Goal: Information Seeking & Learning: Learn about a topic

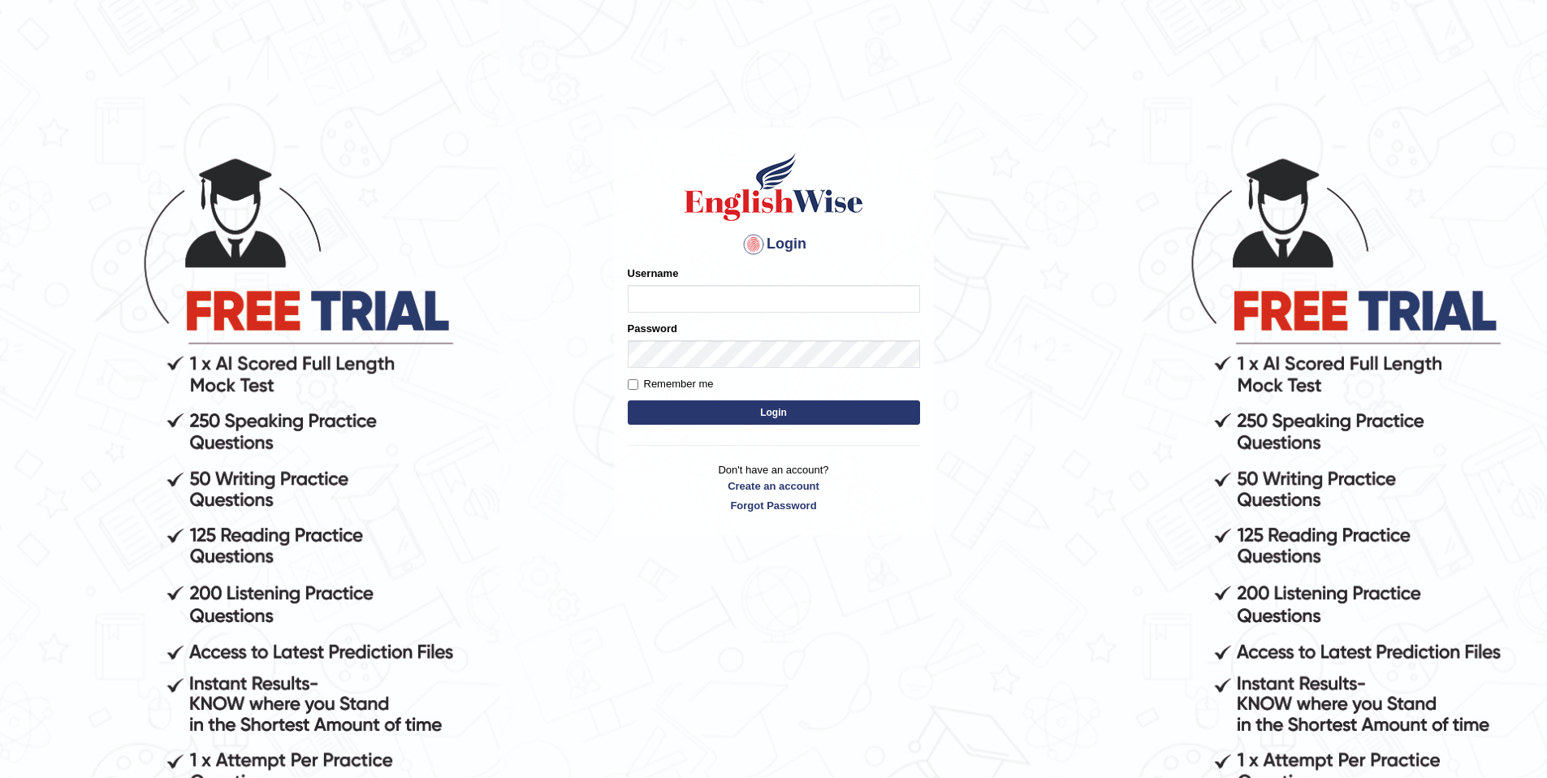
type input "purushottam_parramatta"
click at [806, 420] on button "Login" at bounding box center [774, 412] width 292 height 24
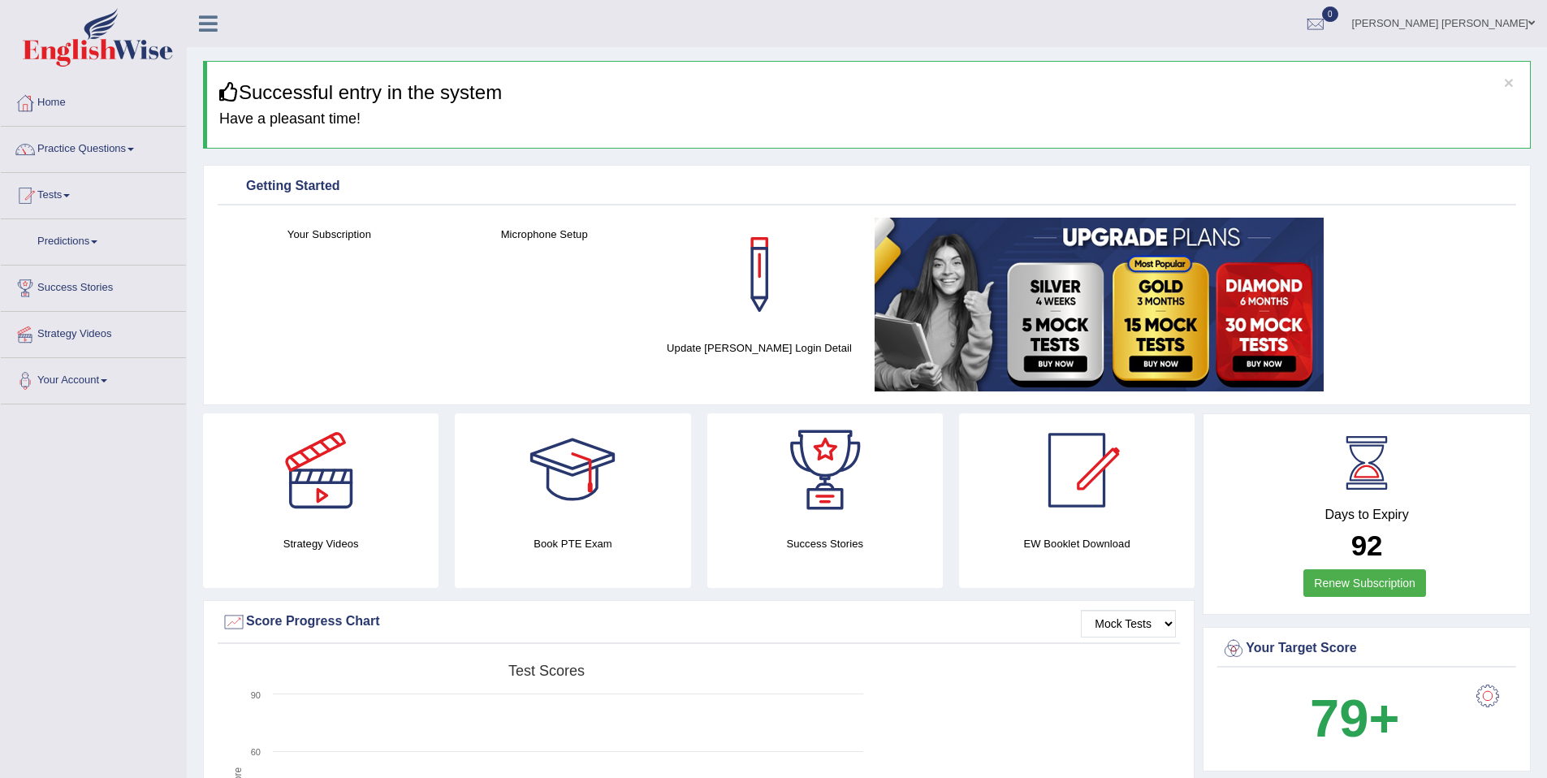
click at [96, 140] on link "Practice Questions" at bounding box center [93, 147] width 185 height 41
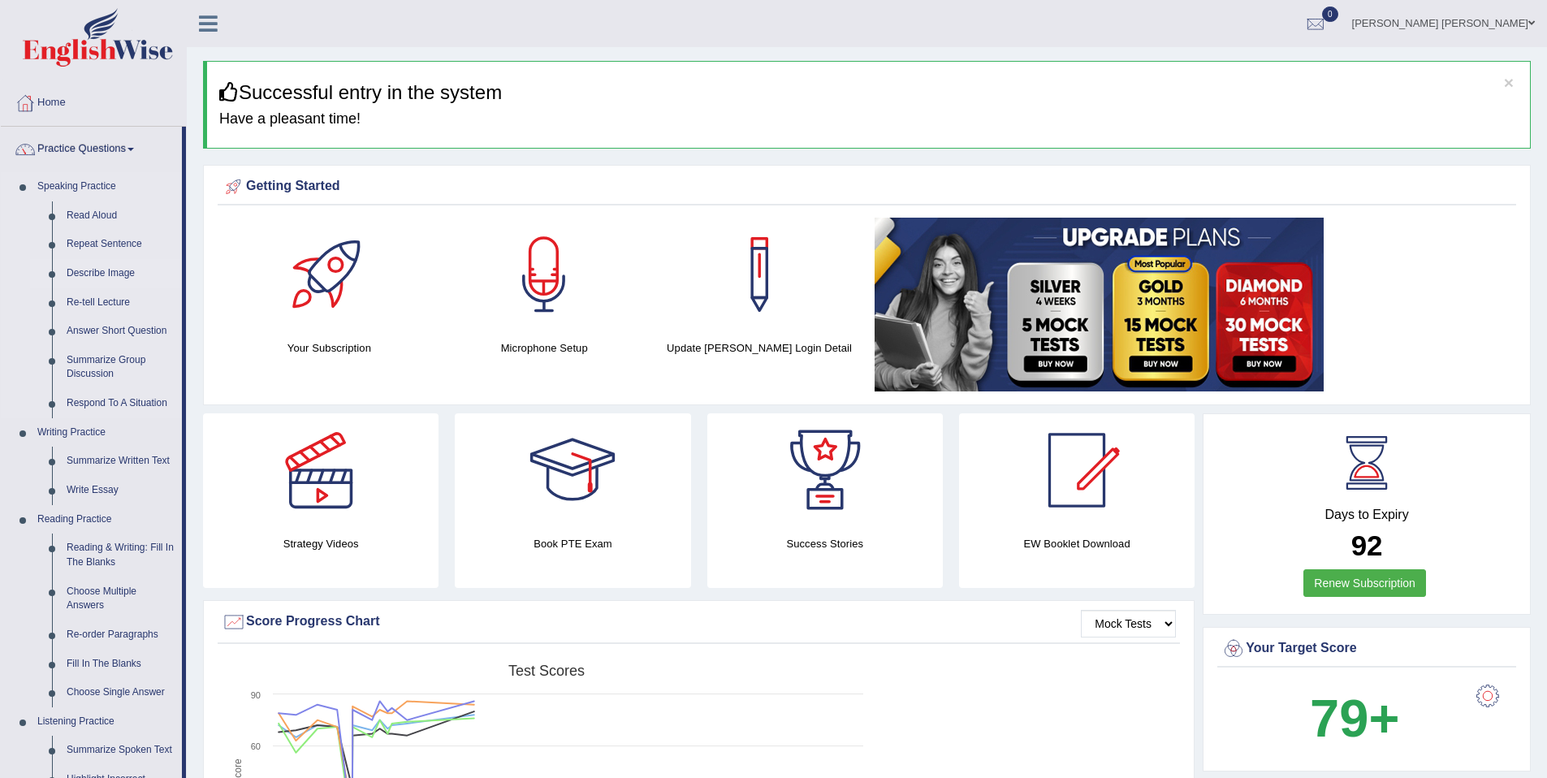
click at [127, 265] on link "Describe Image" at bounding box center [120, 273] width 123 height 29
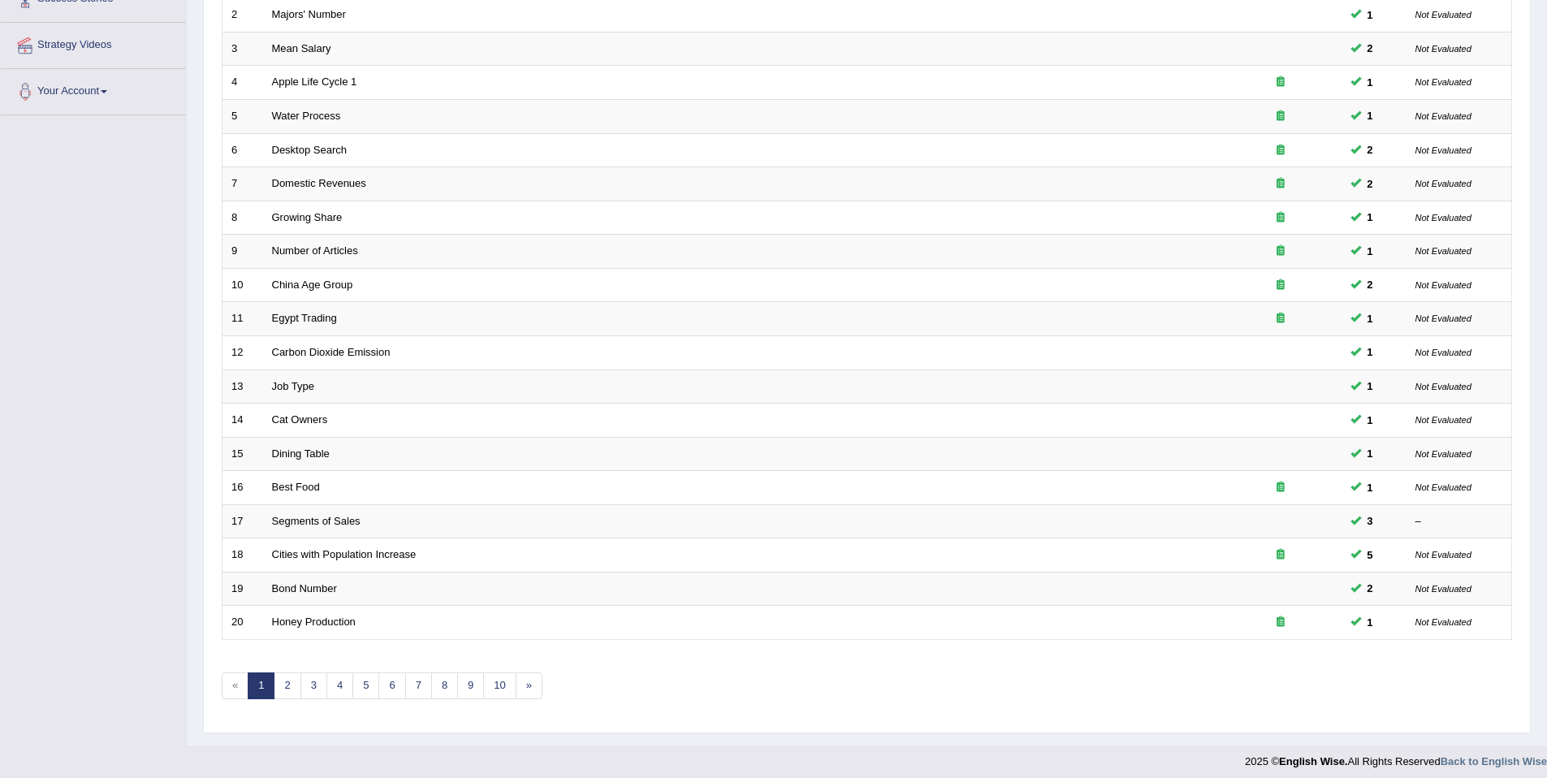
scroll to position [297, 0]
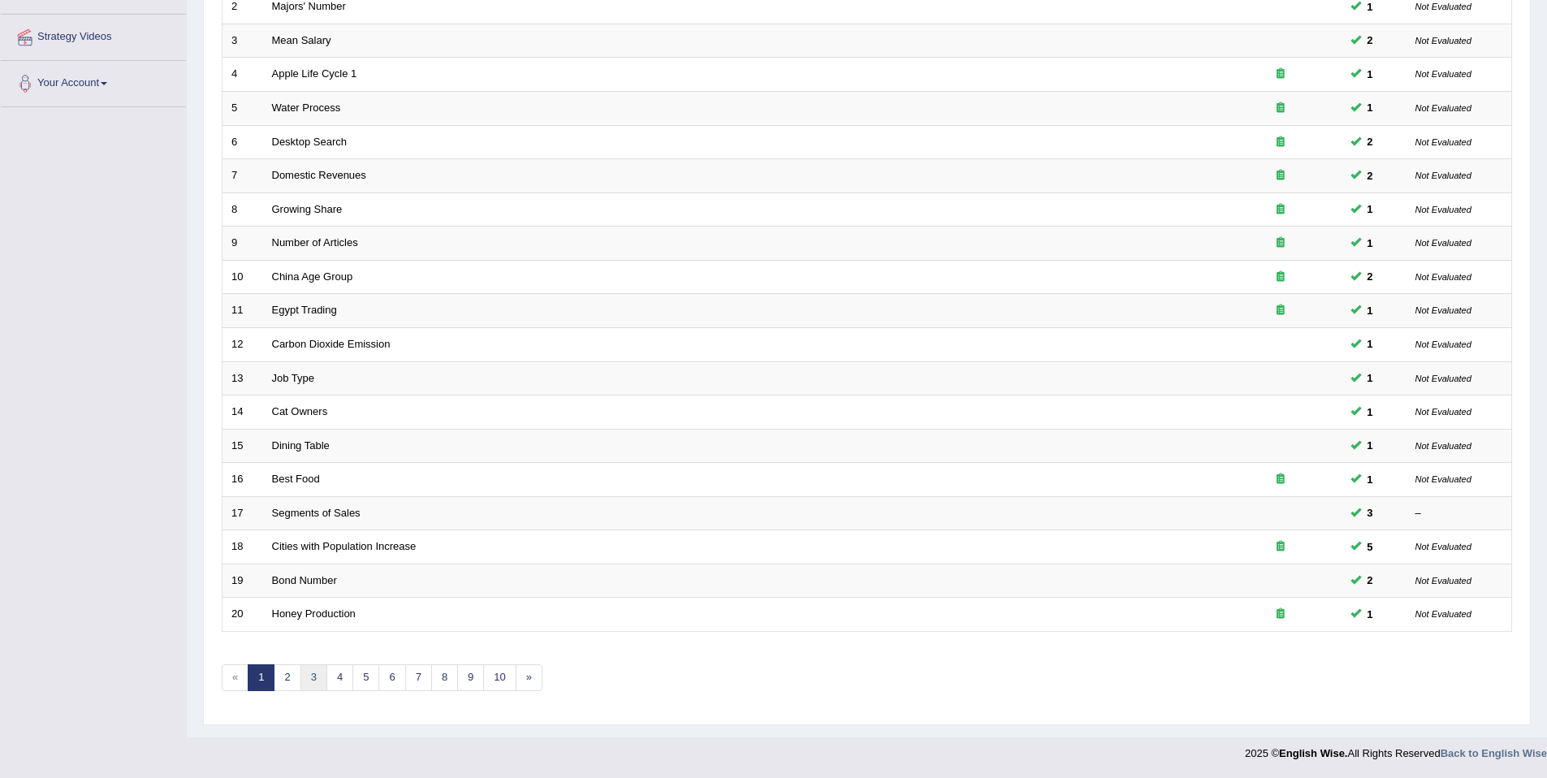
click at [308, 678] on link "3" at bounding box center [313, 677] width 27 height 27
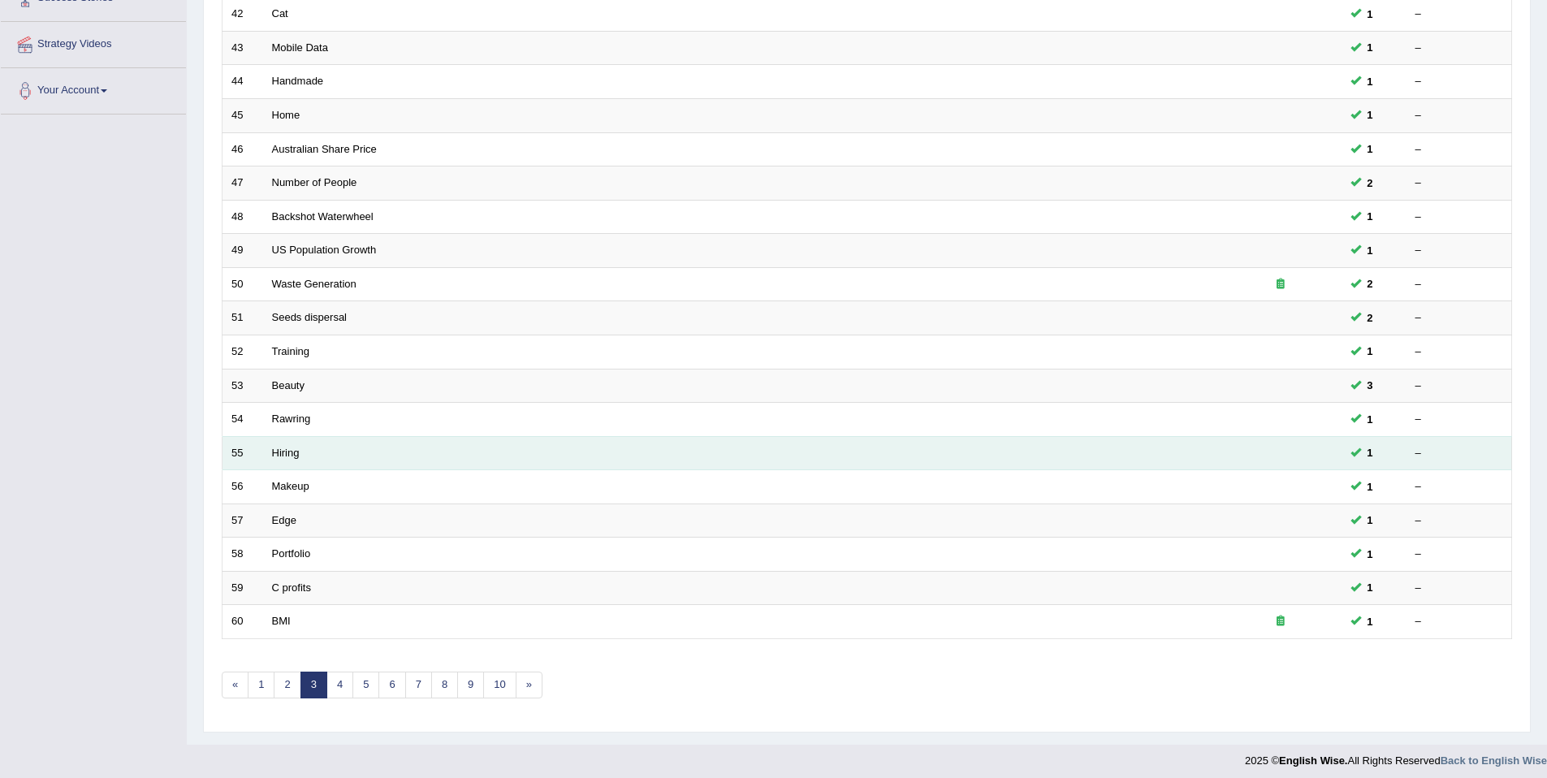
scroll to position [297, 0]
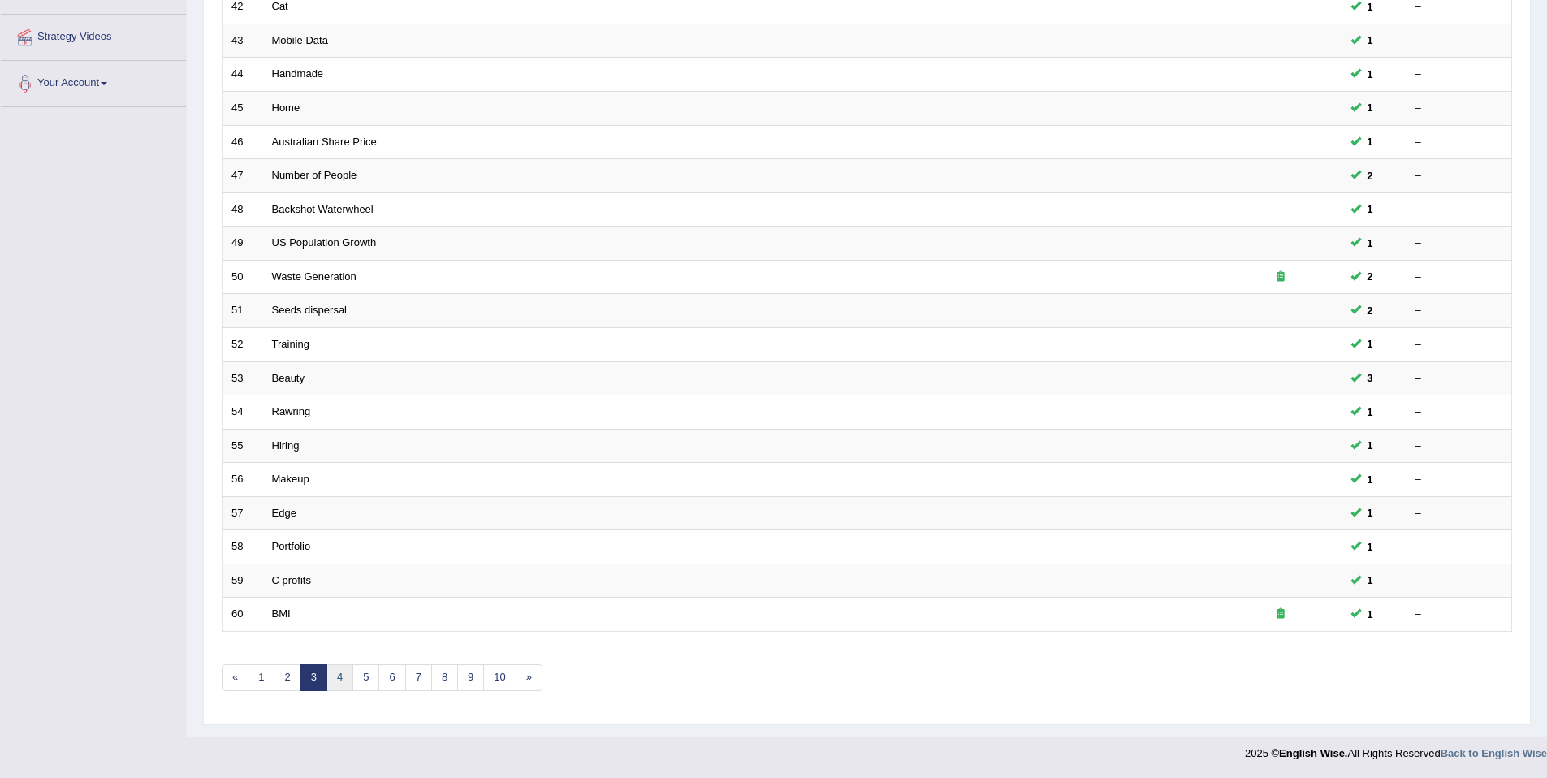
click at [342, 680] on link "4" at bounding box center [339, 677] width 27 height 27
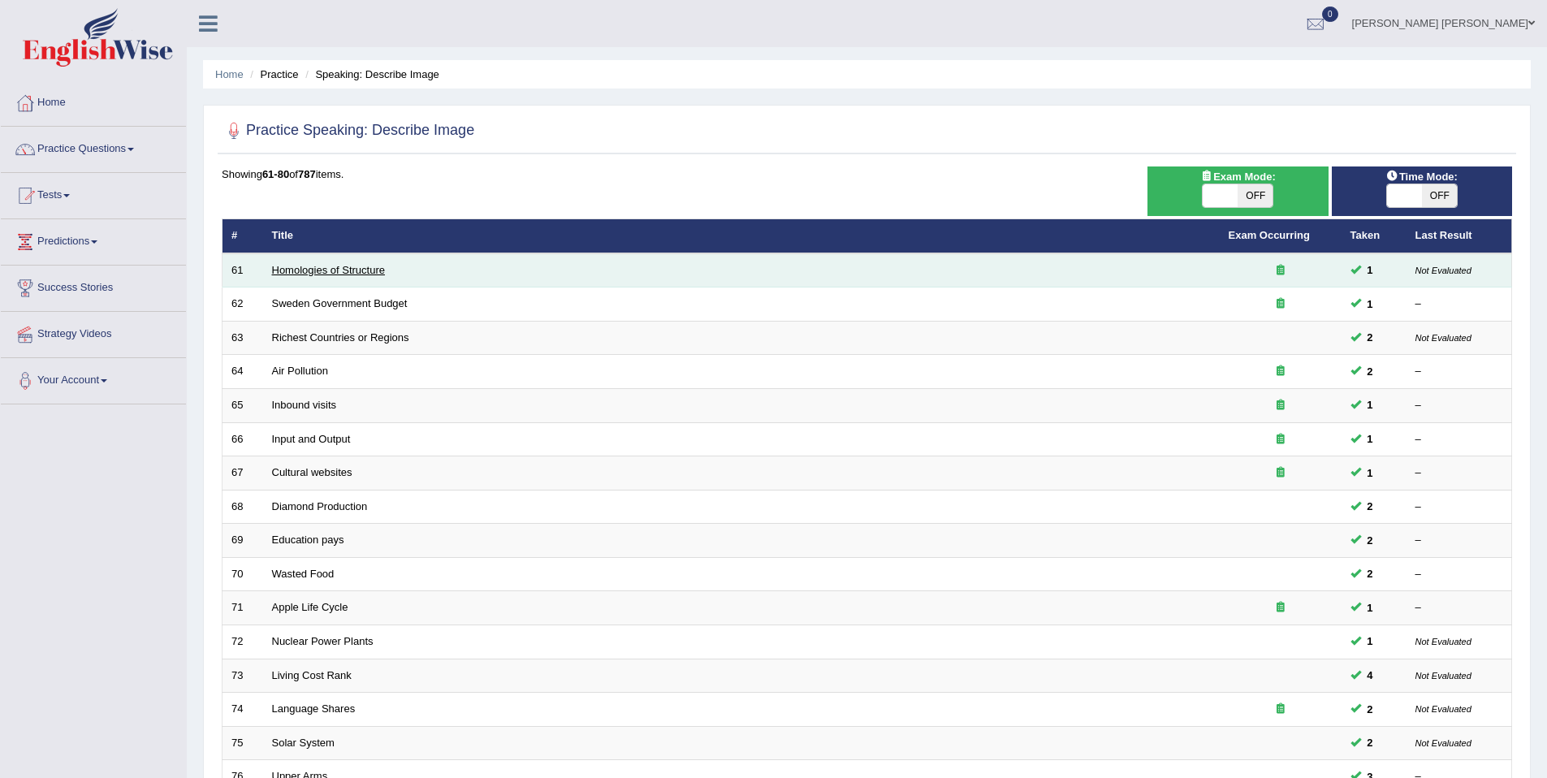
click at [288, 274] on link "Homologies of Structure" at bounding box center [328, 270] width 113 height 12
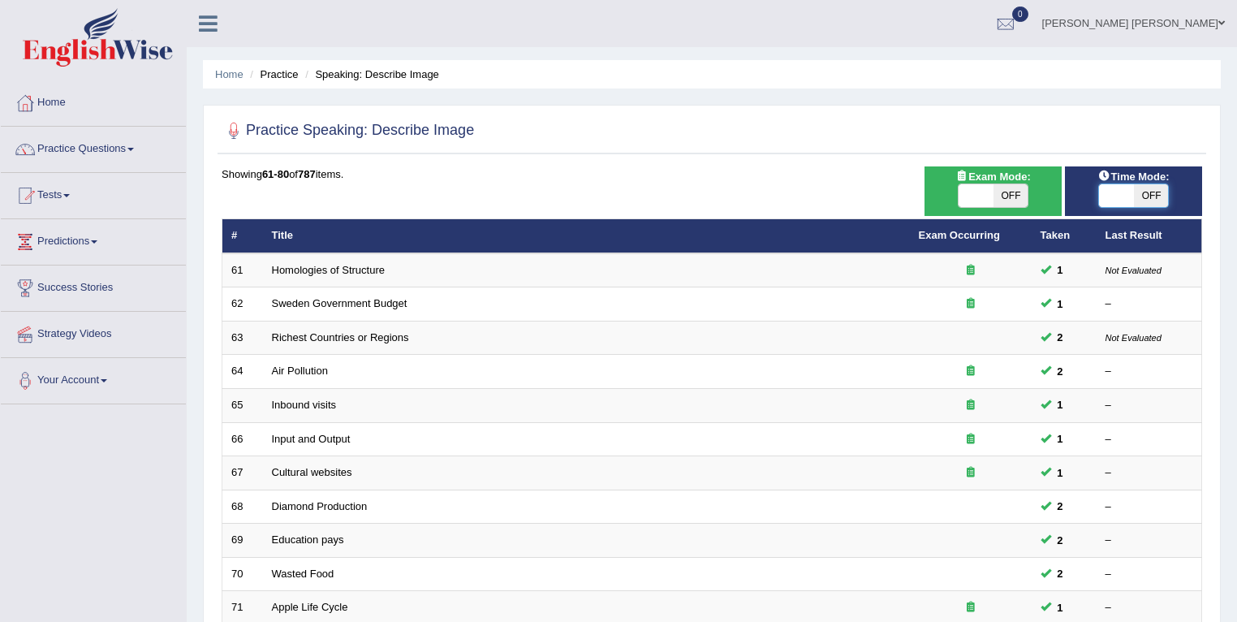
click at [1129, 196] on span at bounding box center [1116, 195] width 35 height 23
checkbox input "true"
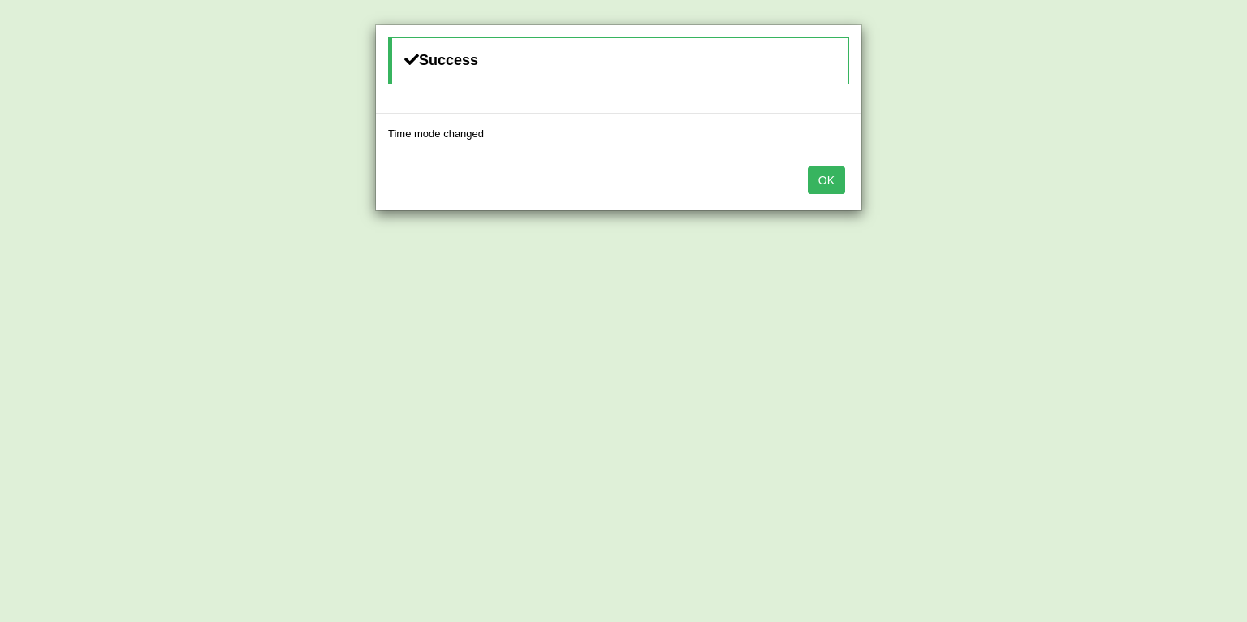
click at [827, 180] on button "OK" at bounding box center [826, 180] width 37 height 28
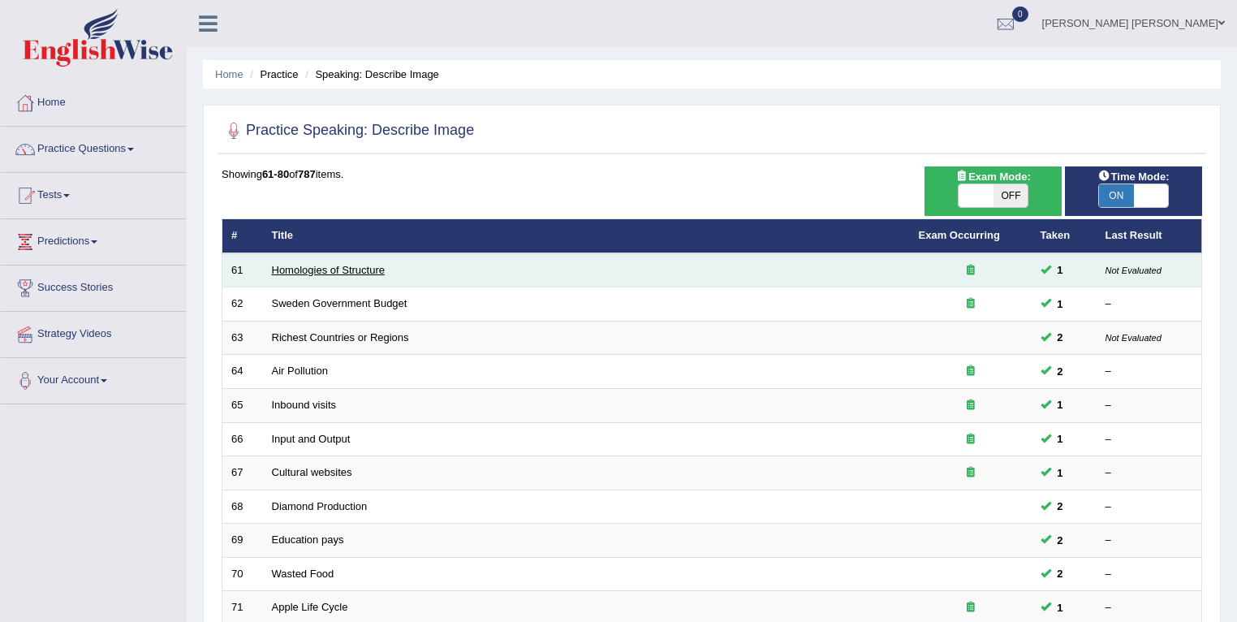
click at [294, 274] on link "Homologies of Structure" at bounding box center [328, 270] width 113 height 12
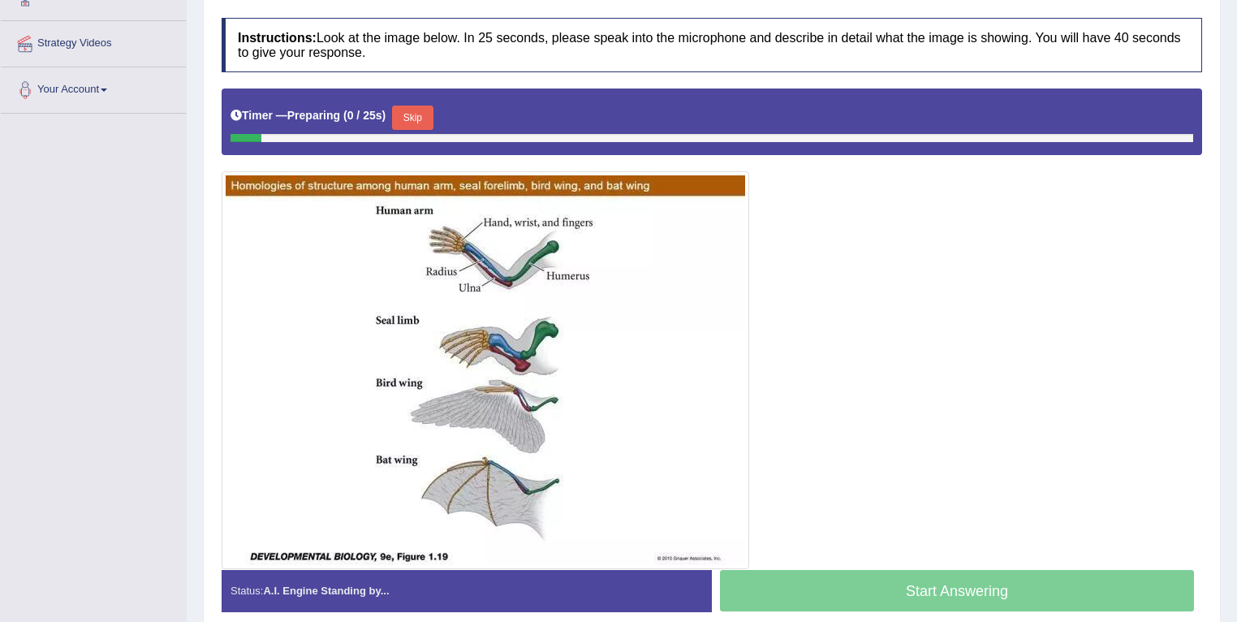
scroll to position [291, 0]
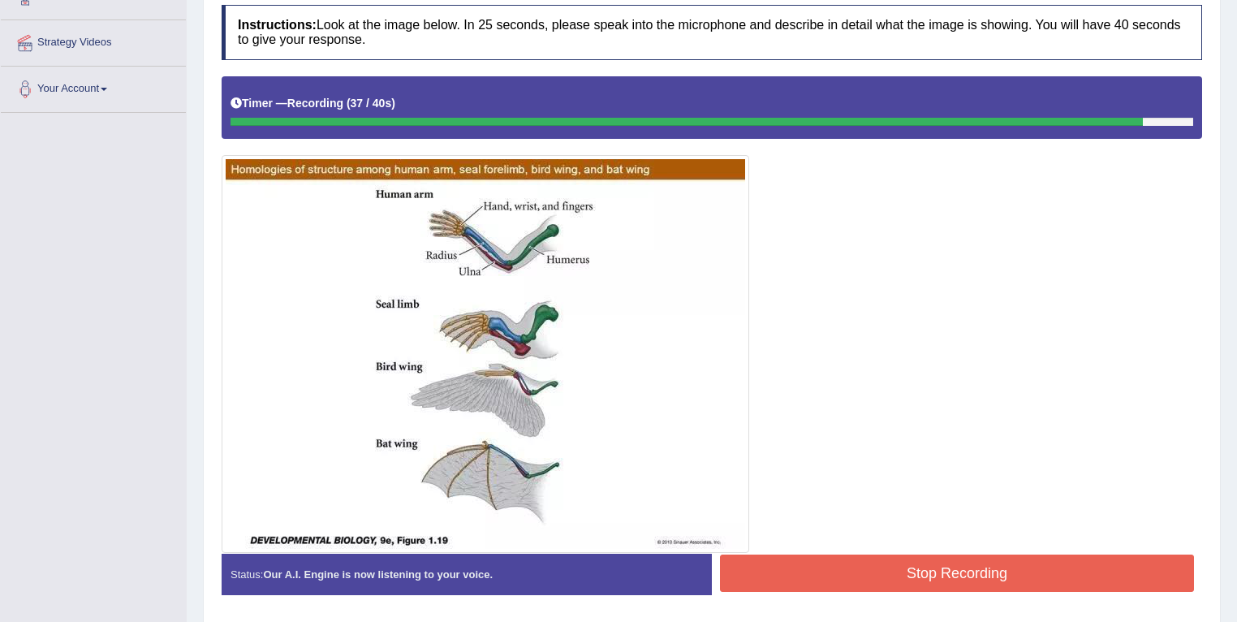
click at [1039, 567] on button "Stop Recording" at bounding box center [957, 573] width 474 height 37
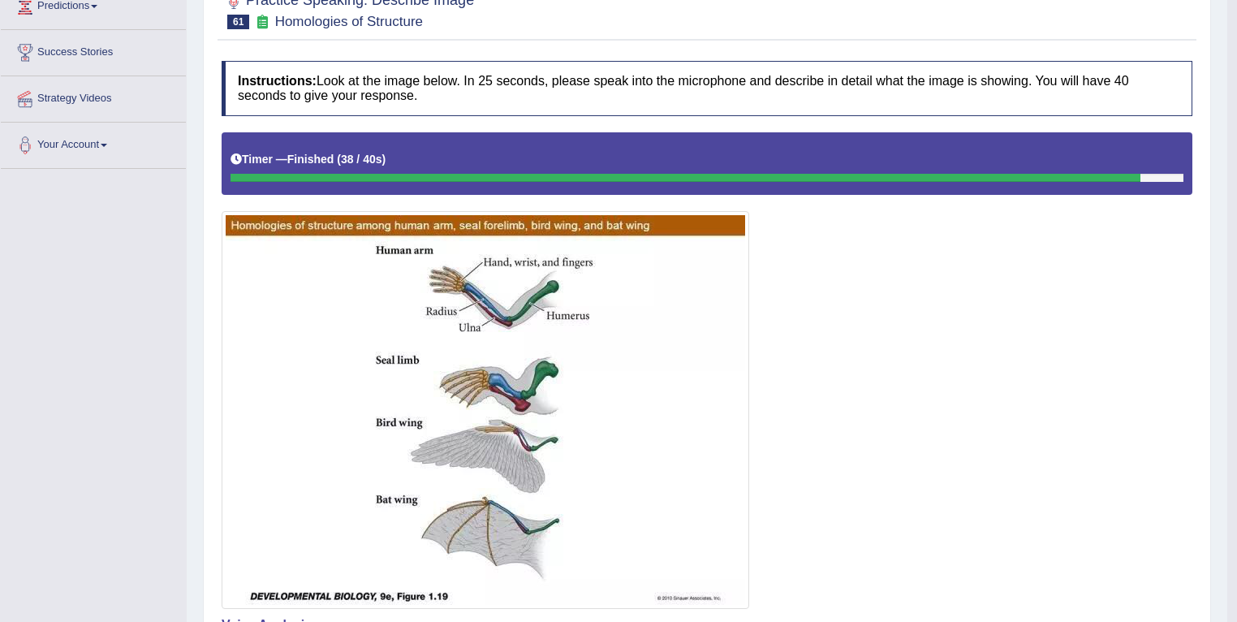
scroll to position [0, 0]
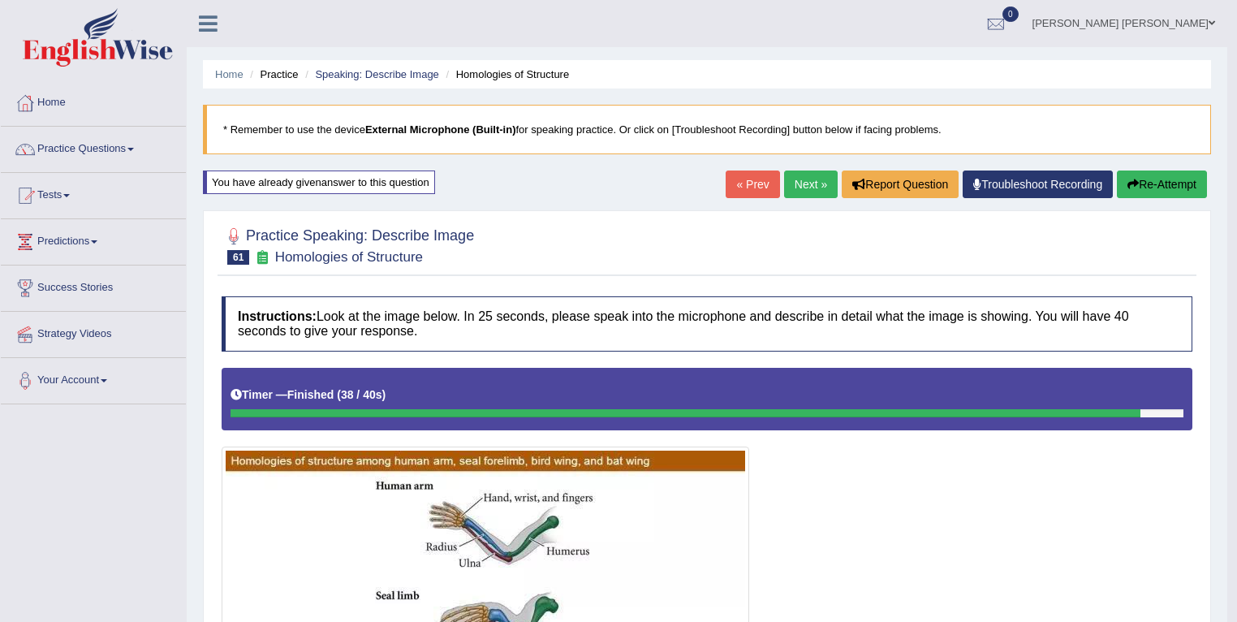
click at [1193, 191] on button "Re-Attempt" at bounding box center [1162, 184] width 90 height 28
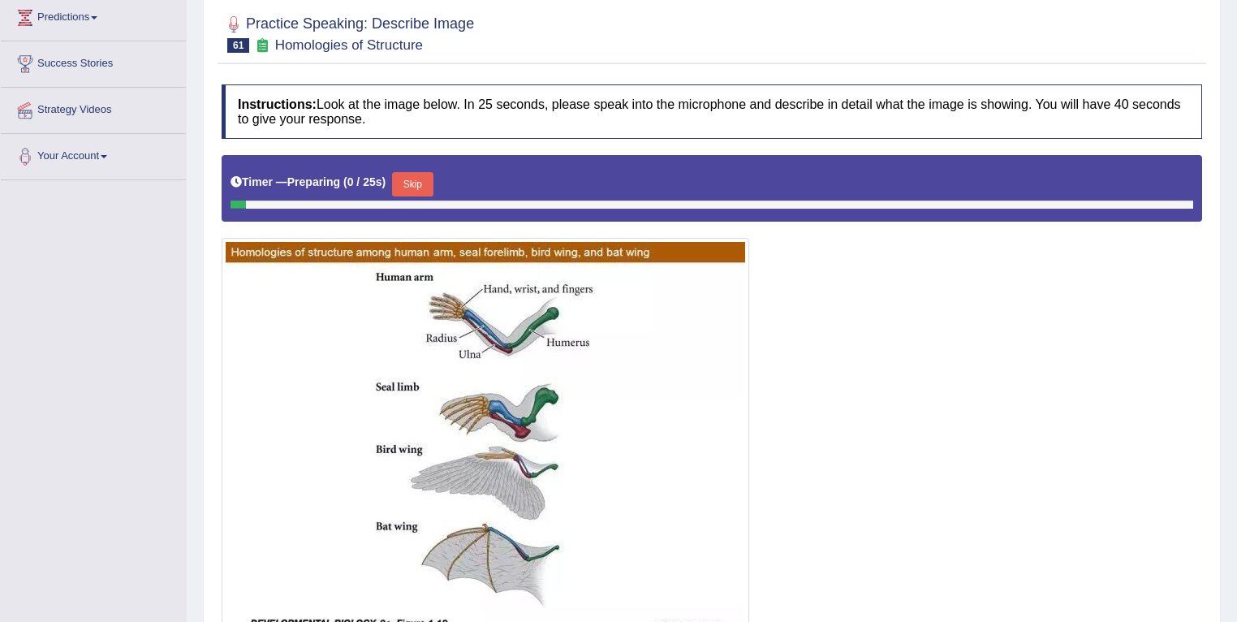
scroll to position [278, 0]
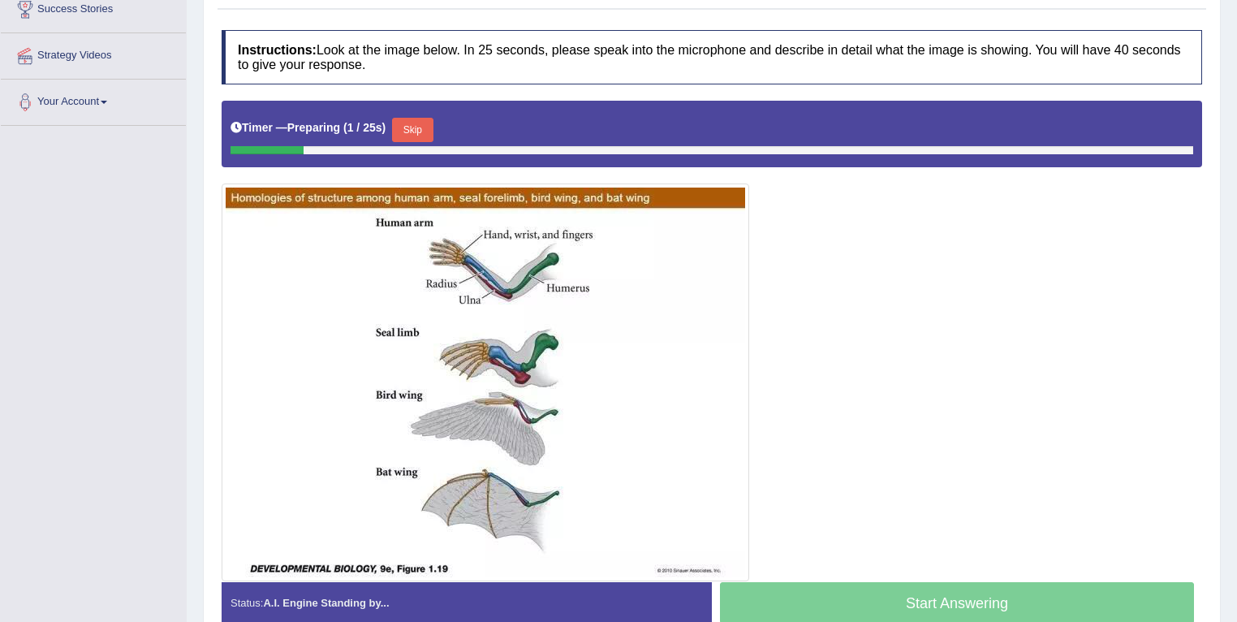
click at [423, 129] on button "Skip" at bounding box center [412, 130] width 41 height 24
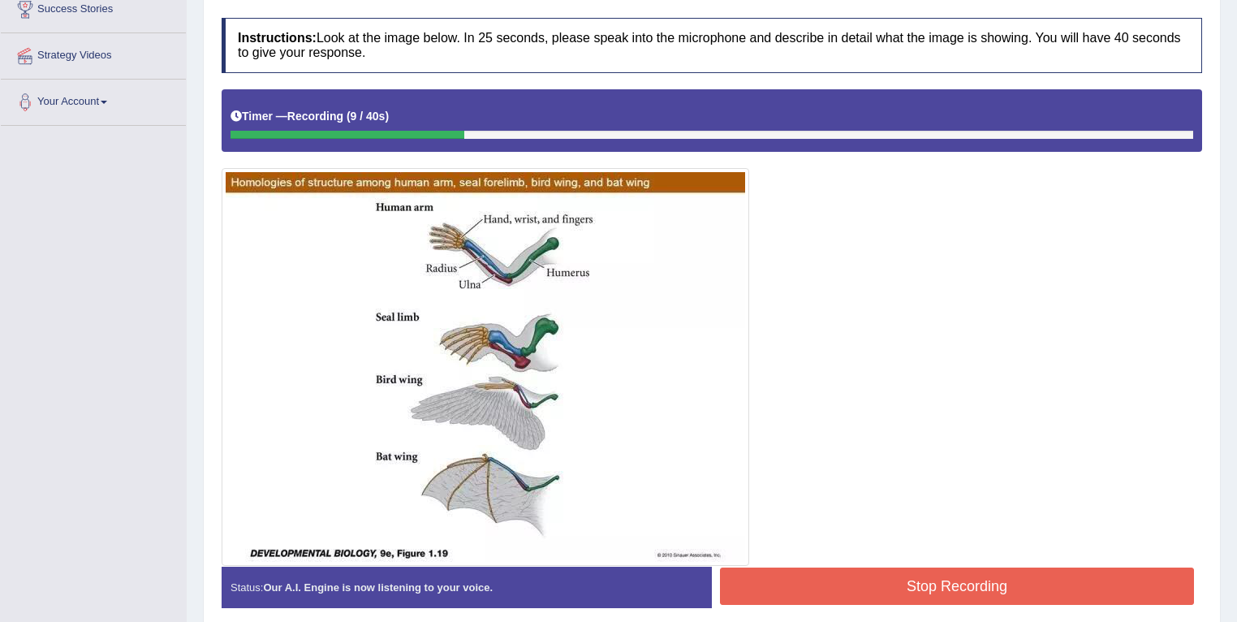
scroll to position [8, 0]
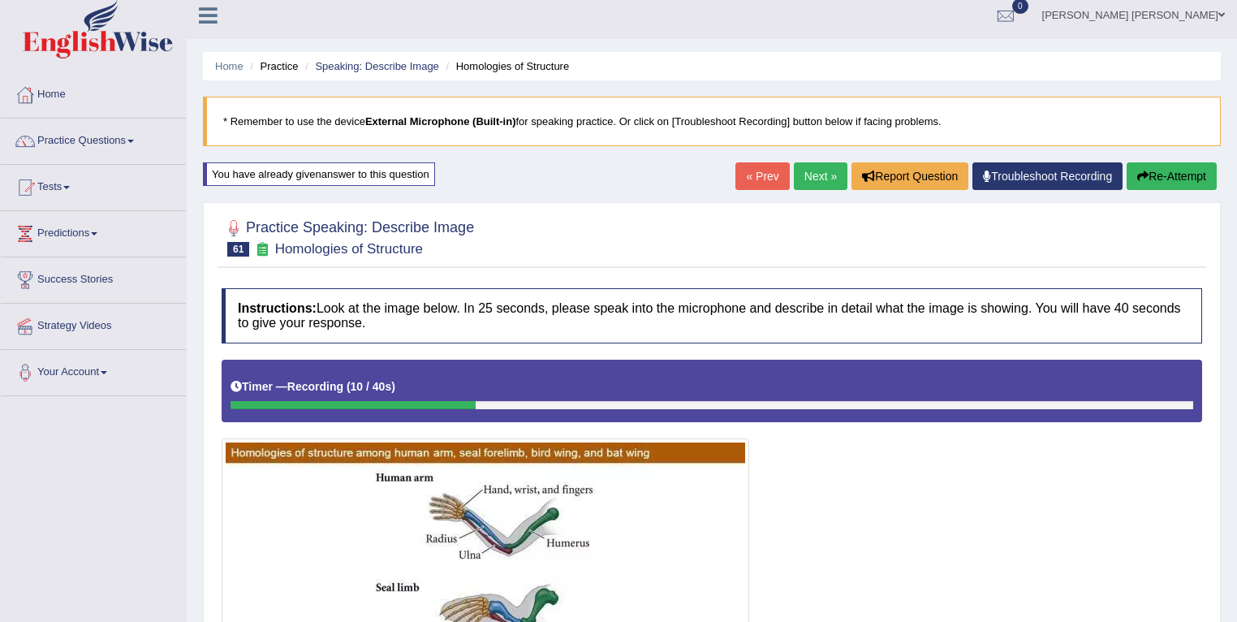
click at [1172, 171] on button "Re-Attempt" at bounding box center [1172, 176] width 90 height 28
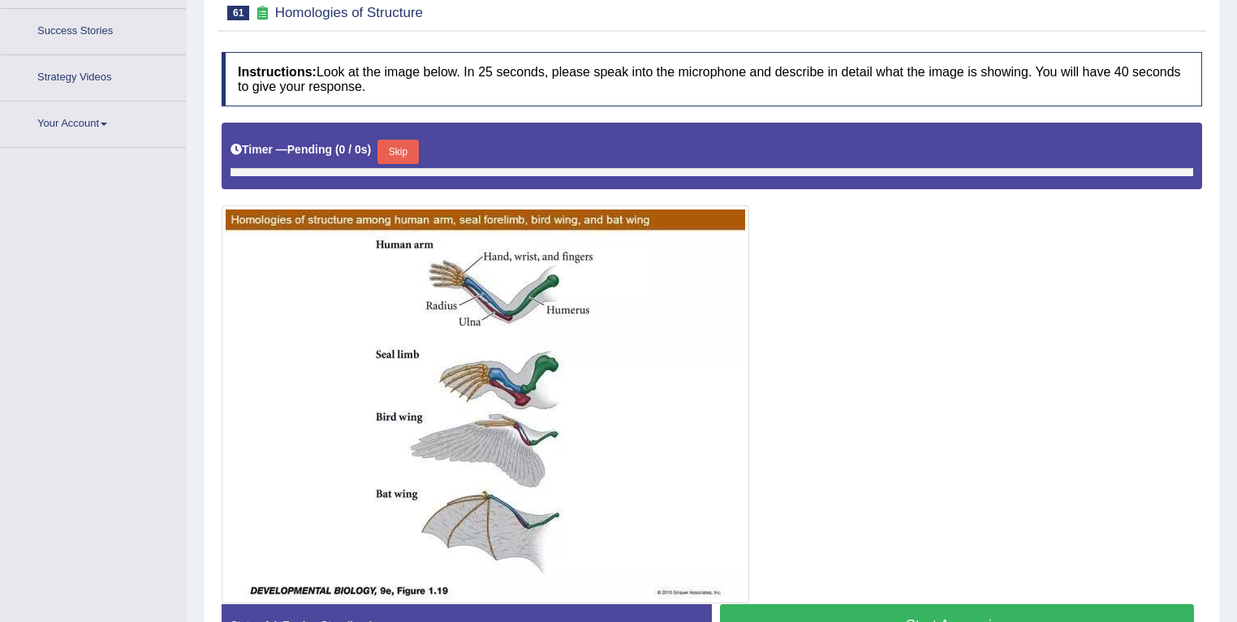
scroll to position [270, 0]
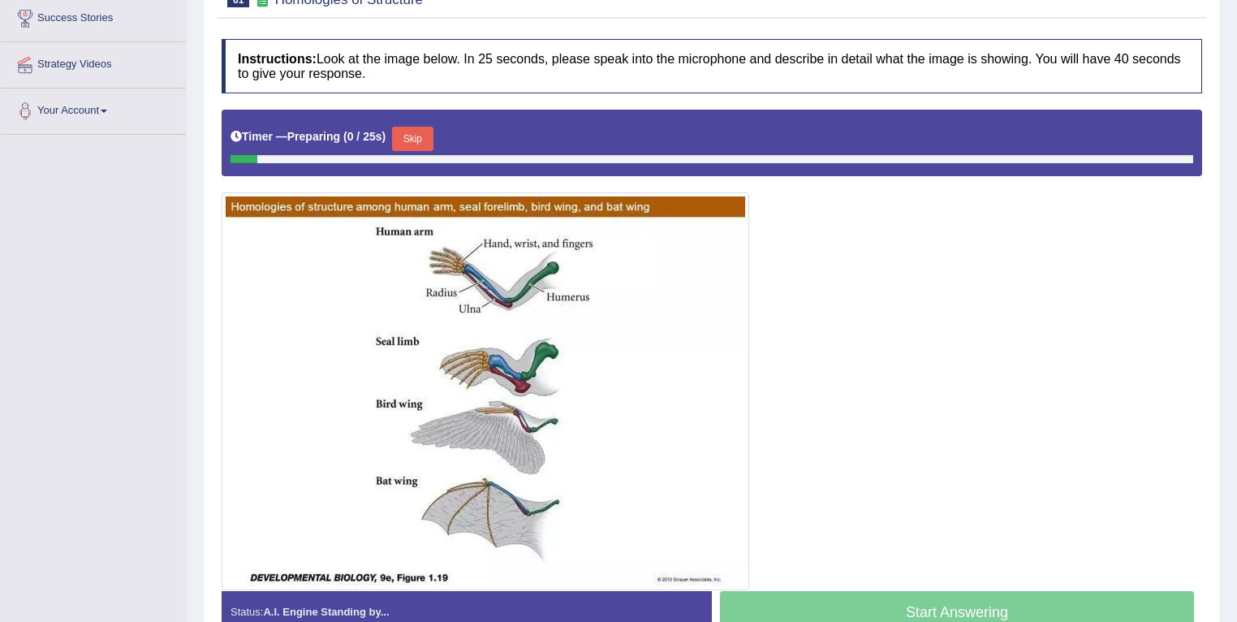
click at [429, 134] on button "Skip" at bounding box center [412, 139] width 41 height 24
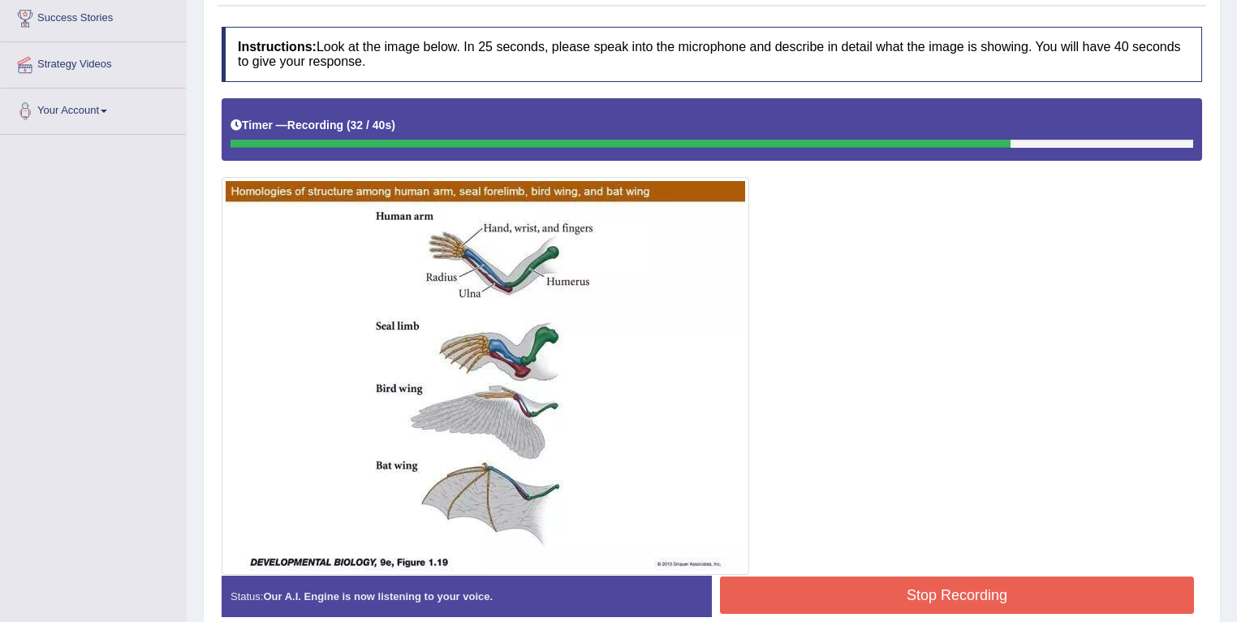
click at [1042, 576] on div "Start Answering" at bounding box center [957, 576] width 490 height 1
click at [1046, 602] on button "Stop Recording" at bounding box center [957, 594] width 474 height 37
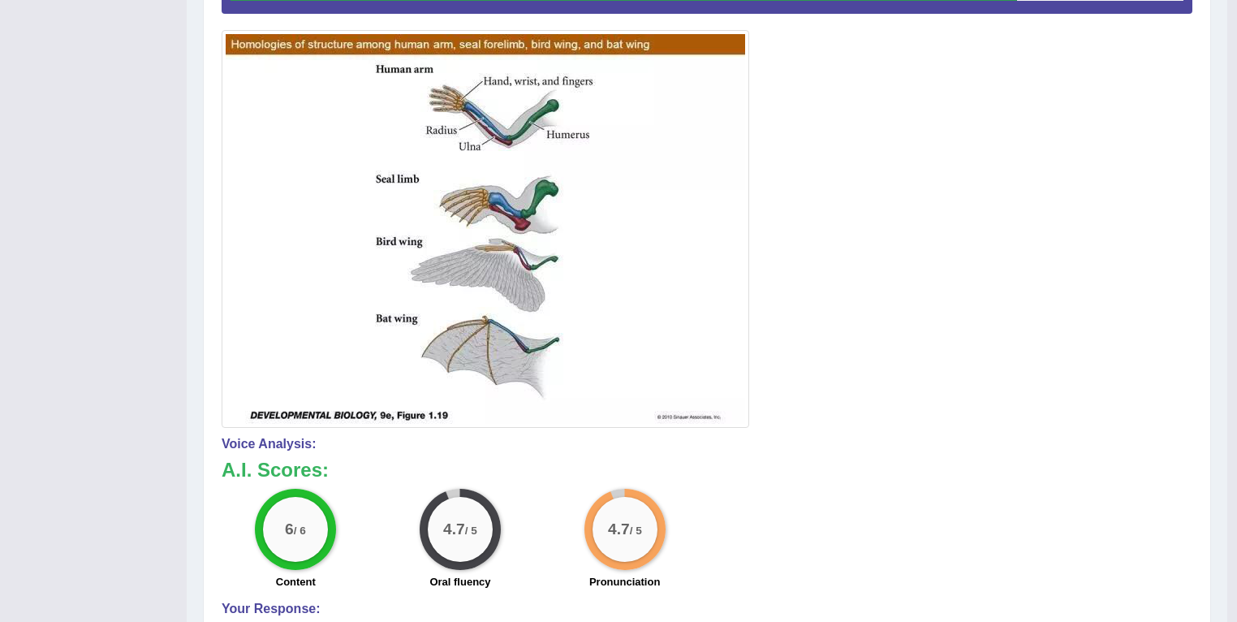
scroll to position [0, 0]
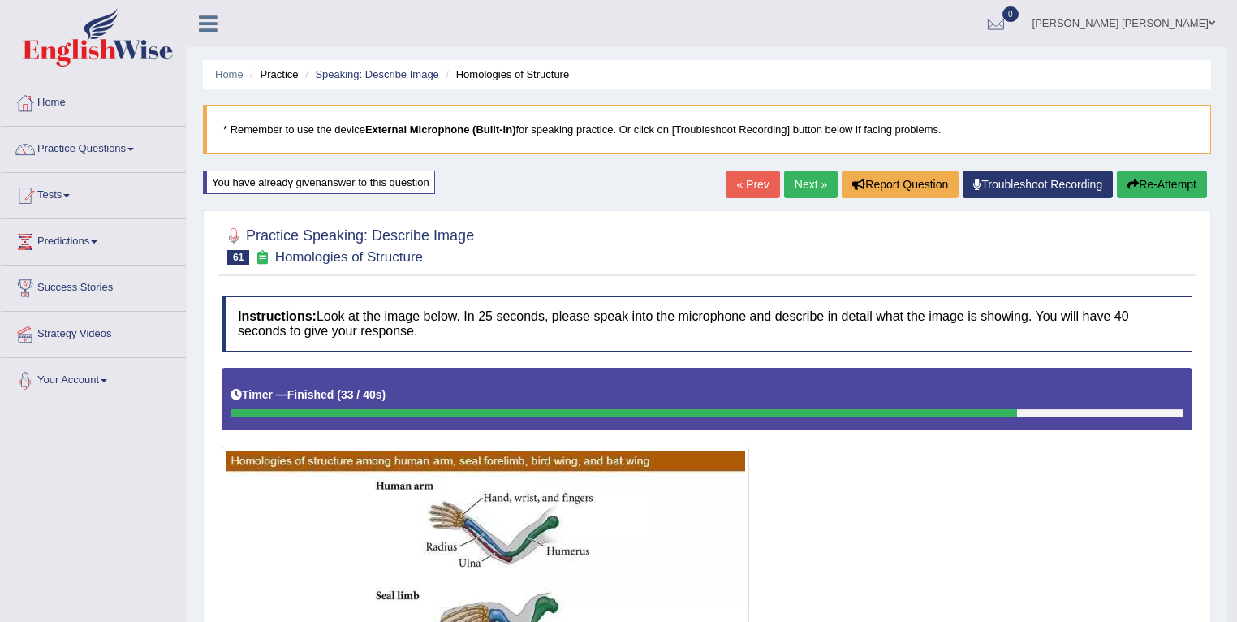
click at [814, 185] on link "Next »" at bounding box center [811, 184] width 54 height 28
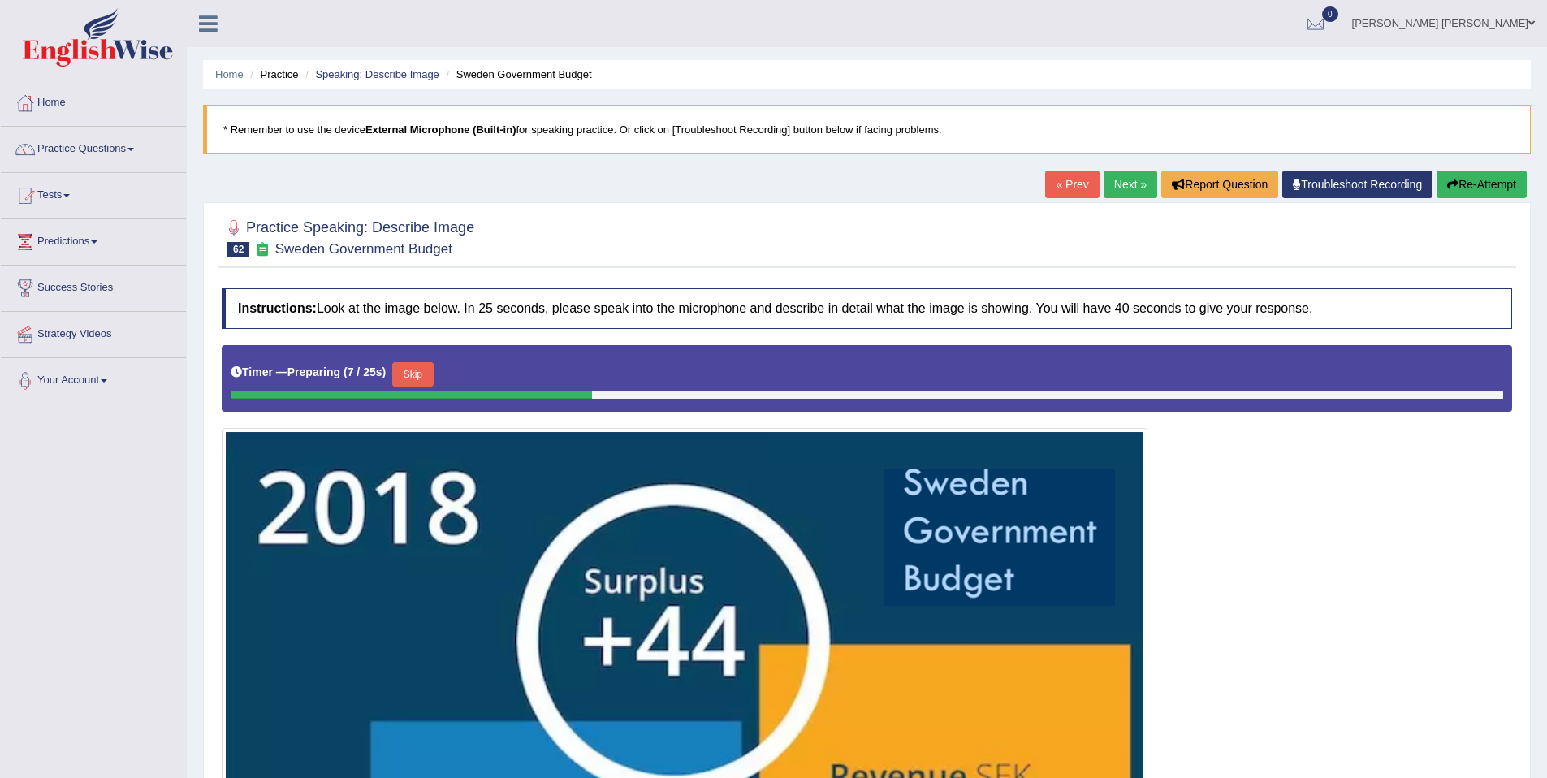
click at [1237, 175] on button "Re-Attempt" at bounding box center [1481, 184] width 90 height 28
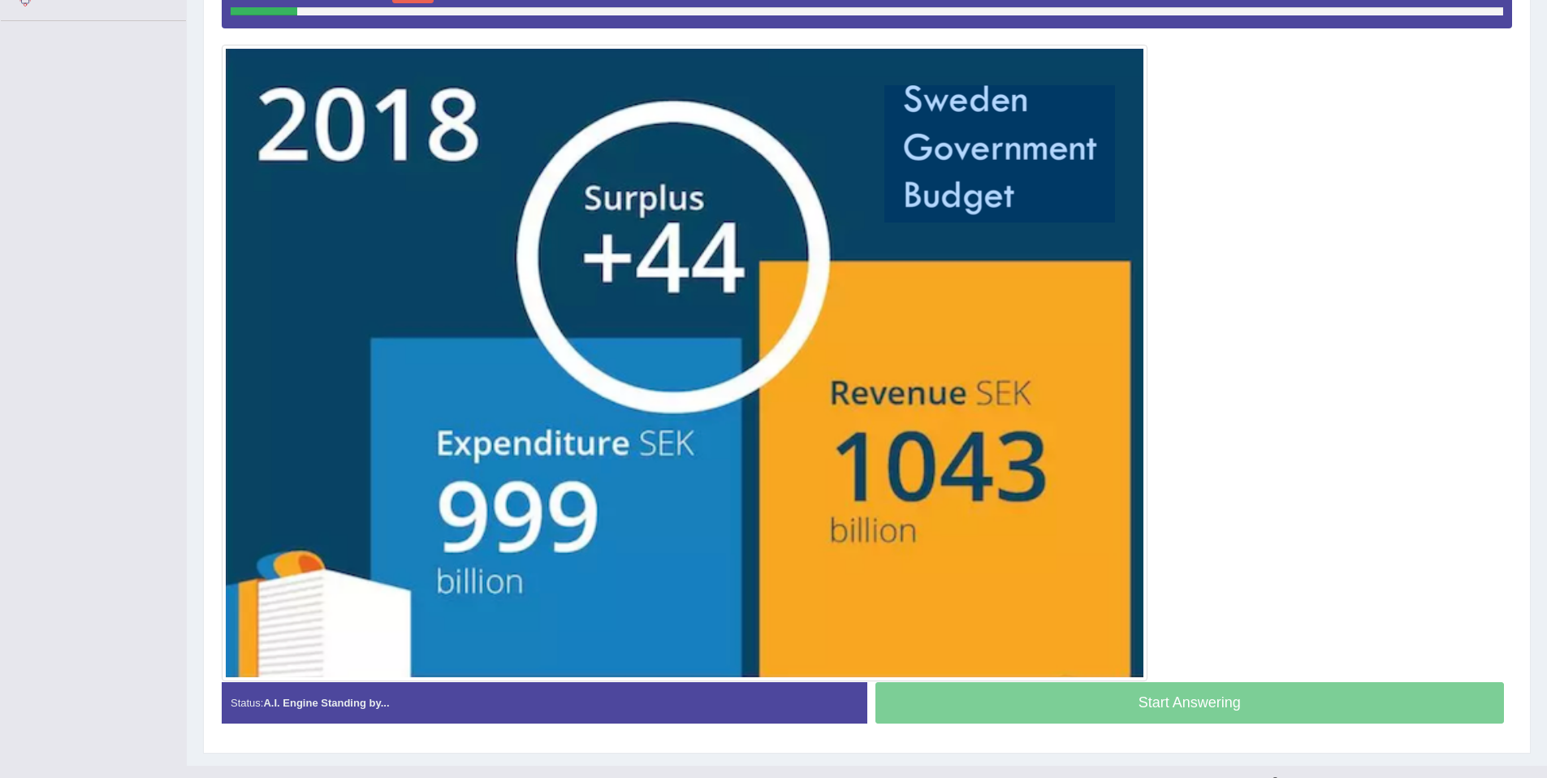
scroll to position [354, 0]
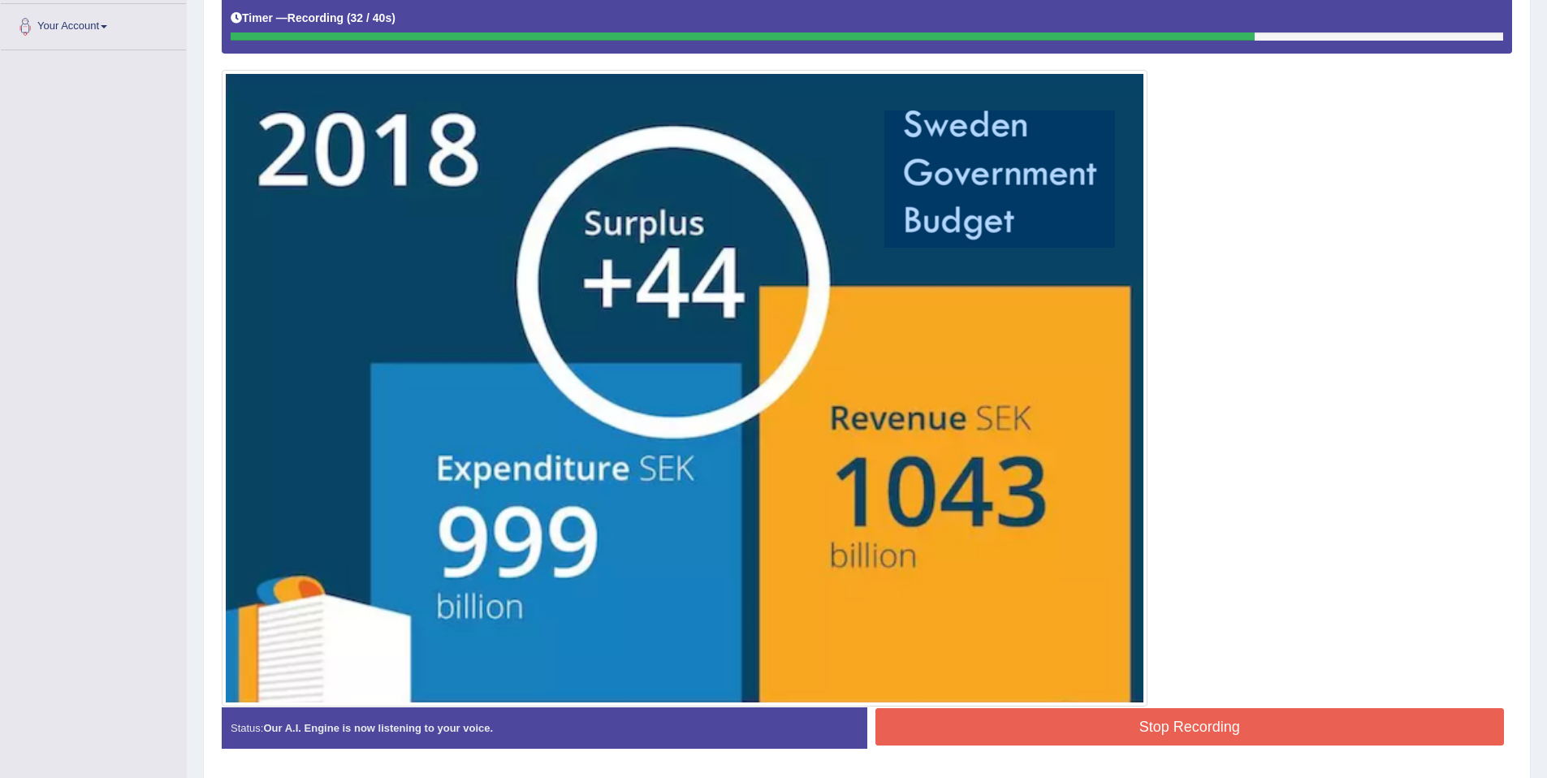
click at [1190, 727] on button "Stop Recording" at bounding box center [1189, 726] width 629 height 37
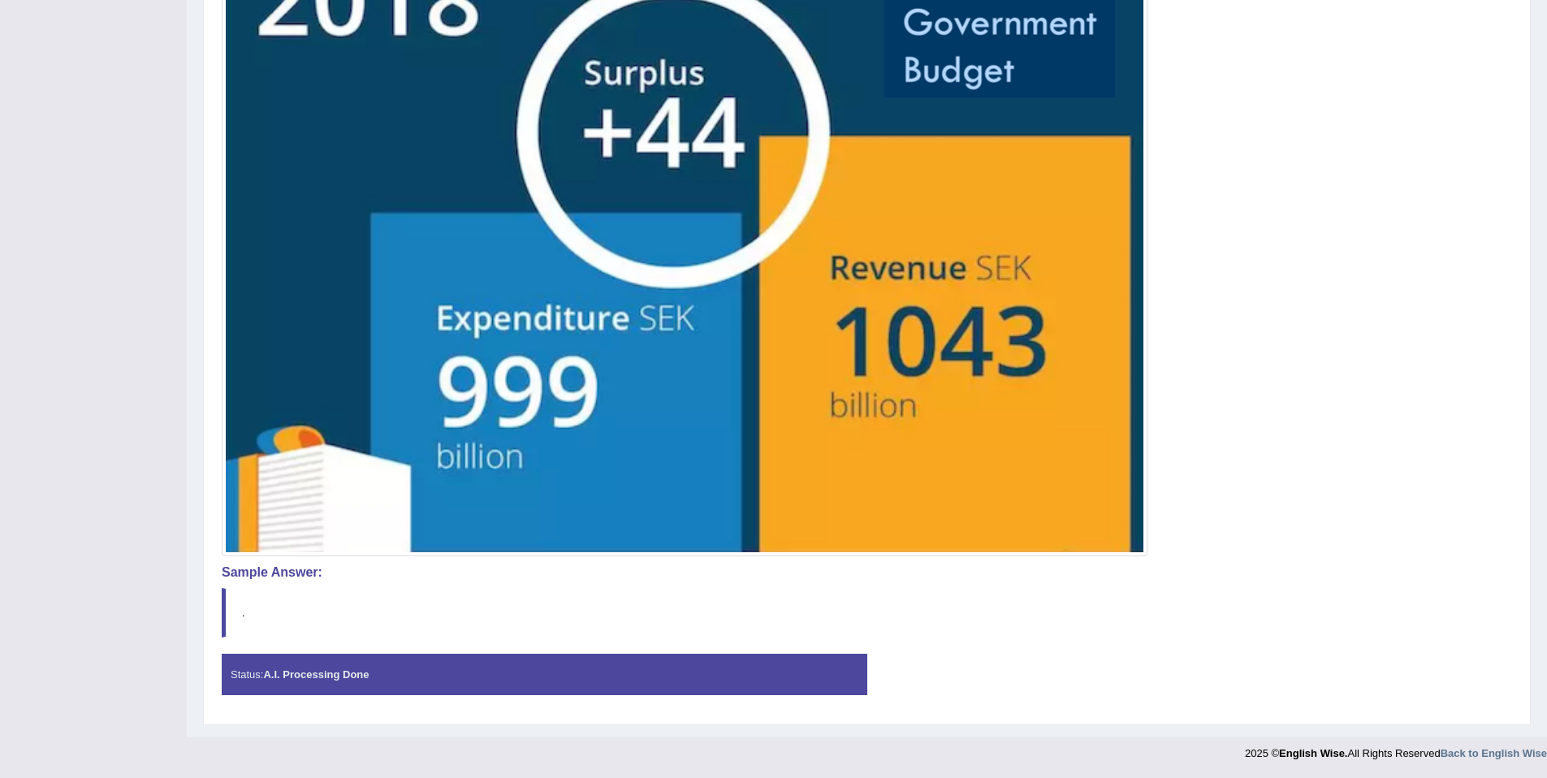
scroll to position [0, 0]
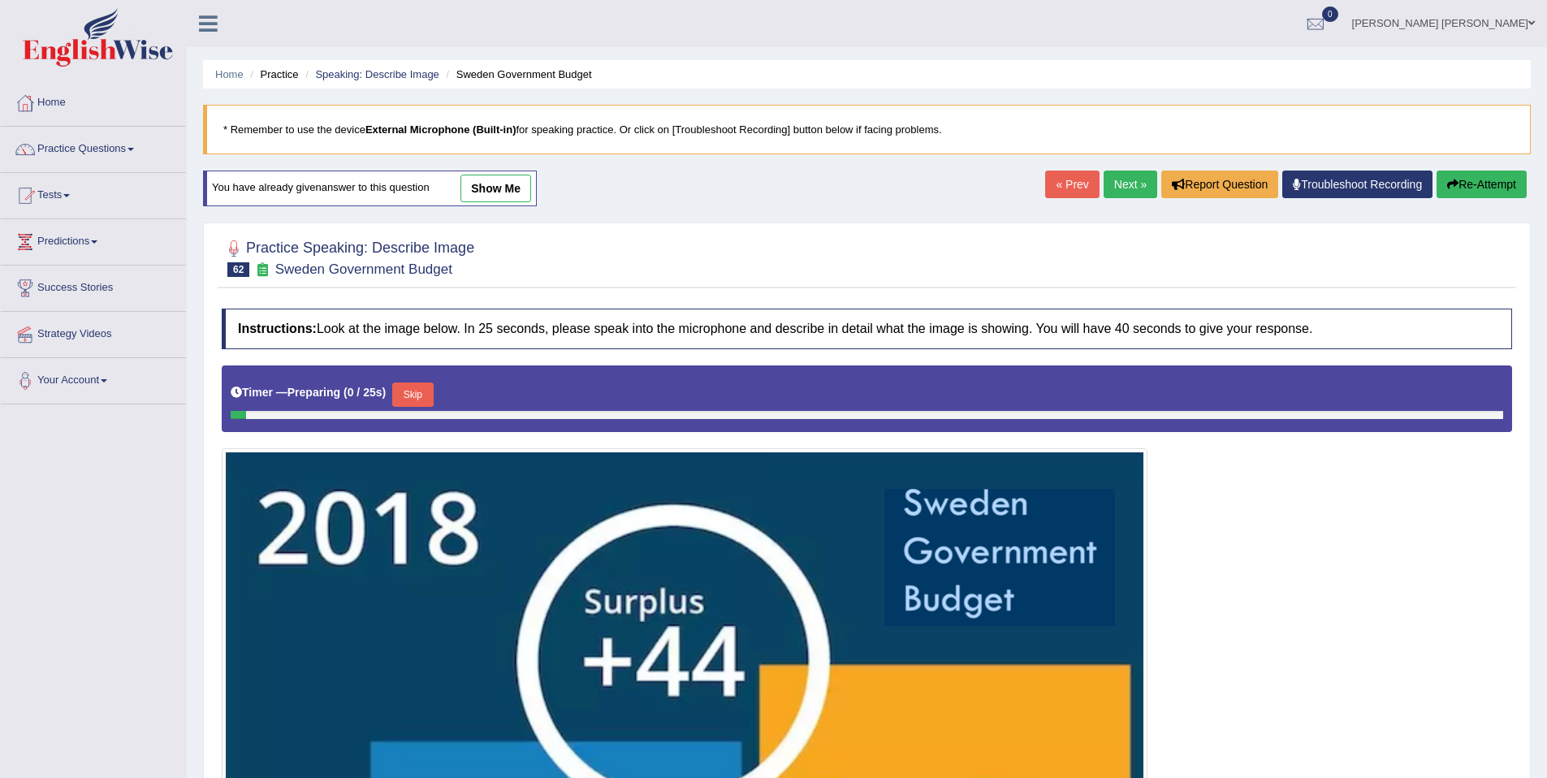
click at [497, 175] on link "show me" at bounding box center [495, 189] width 71 height 28
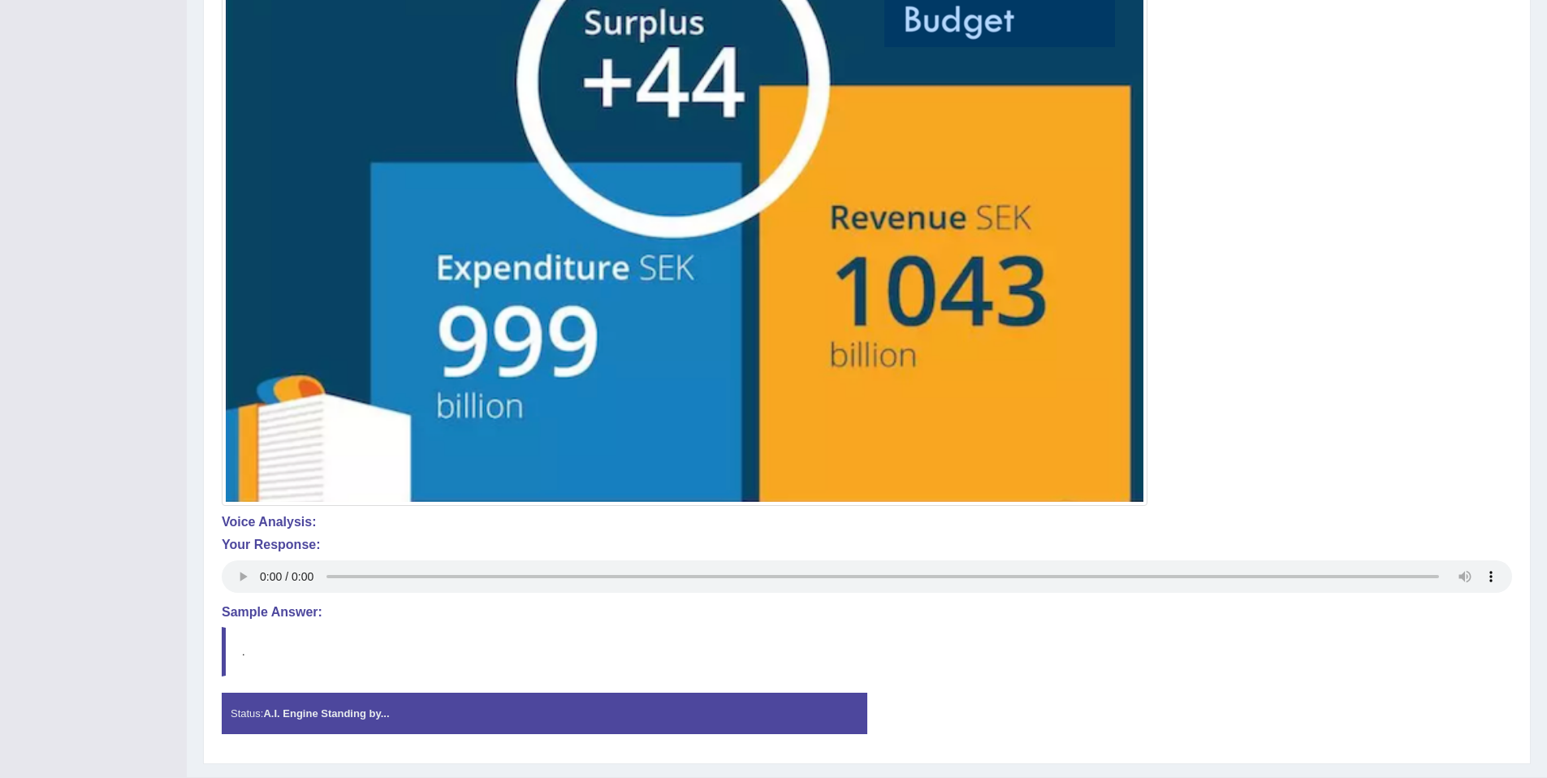
scroll to position [602, 0]
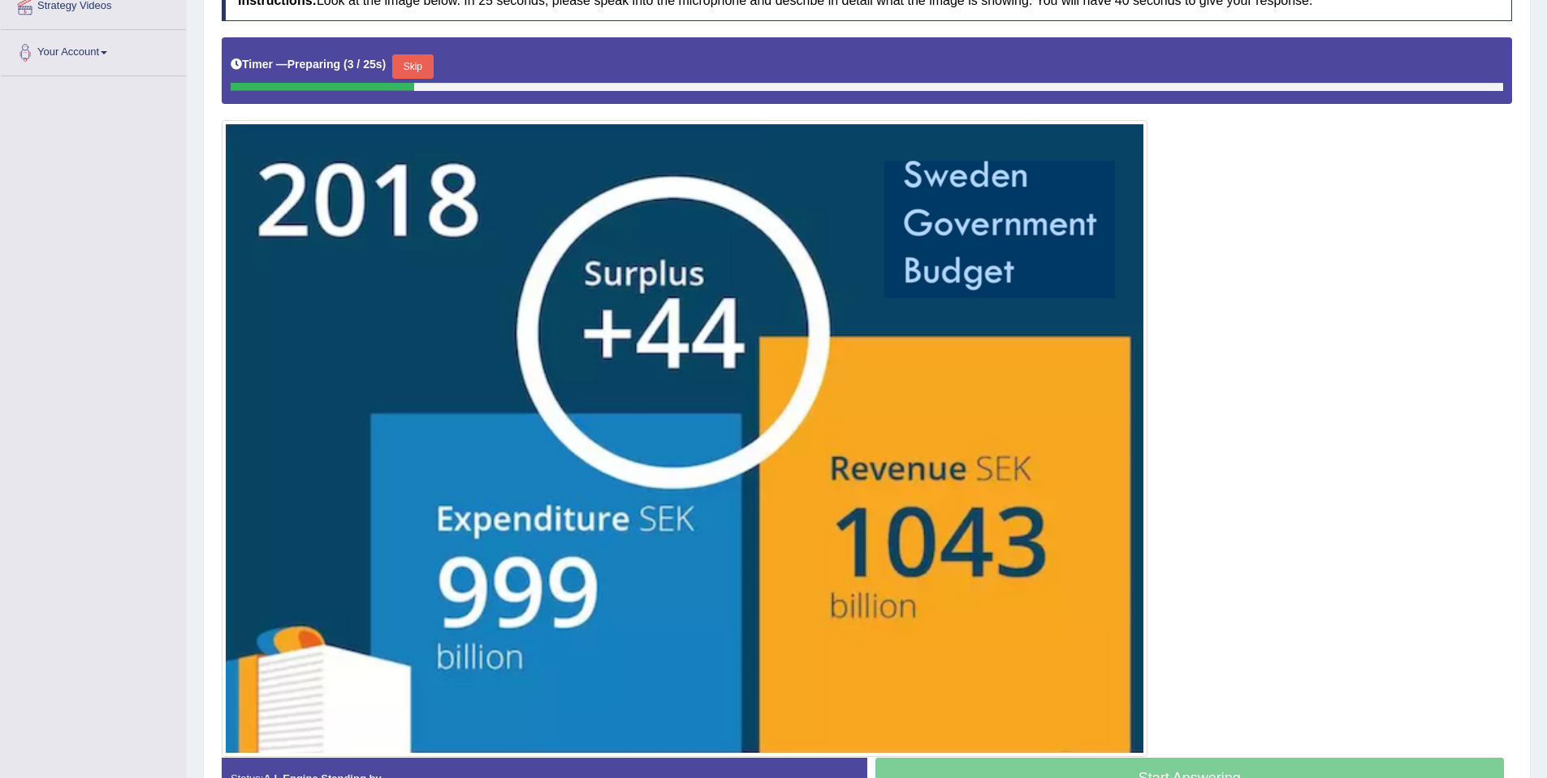
scroll to position [322, 0]
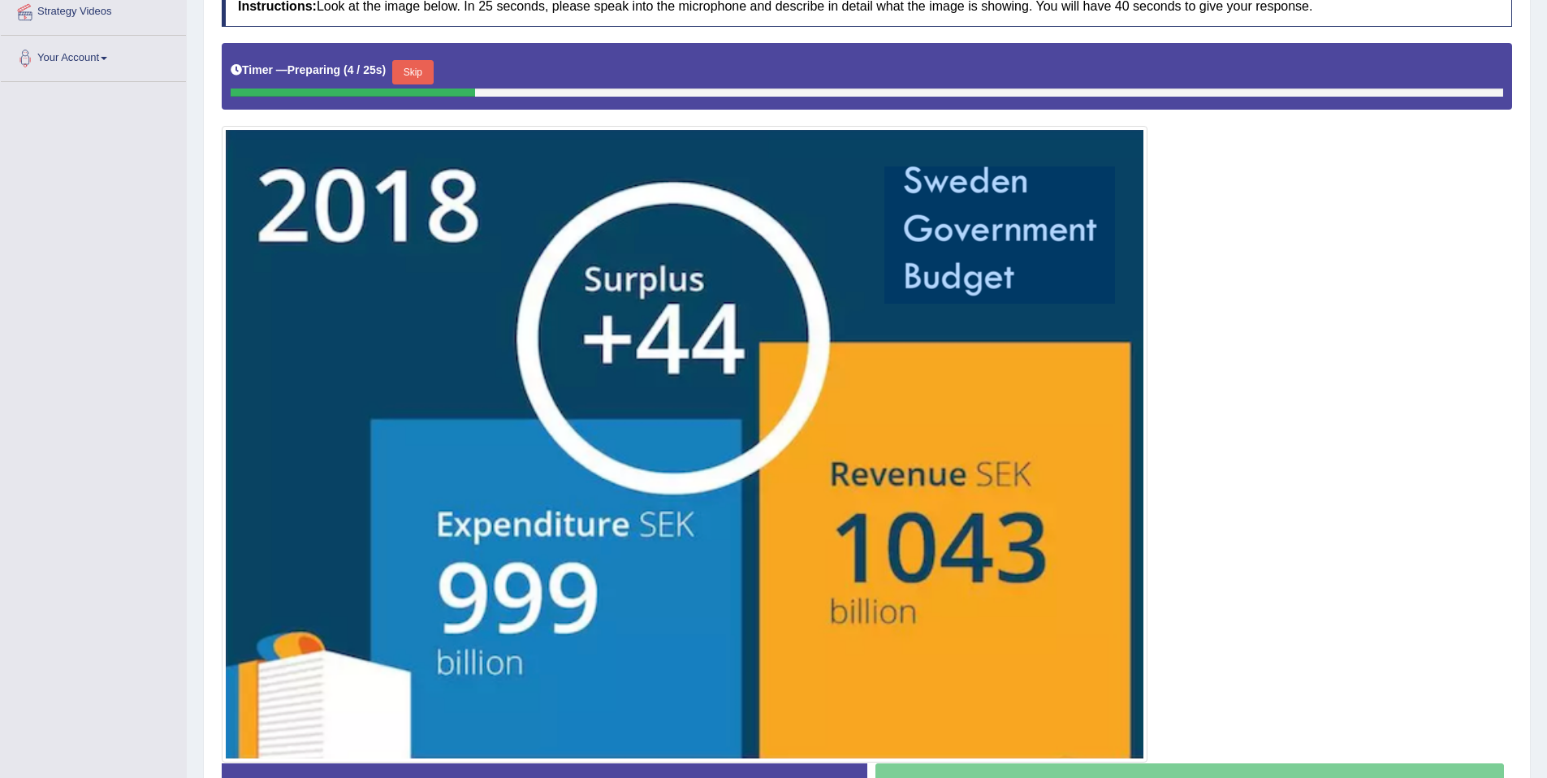
click at [430, 68] on button "Skip" at bounding box center [412, 72] width 41 height 24
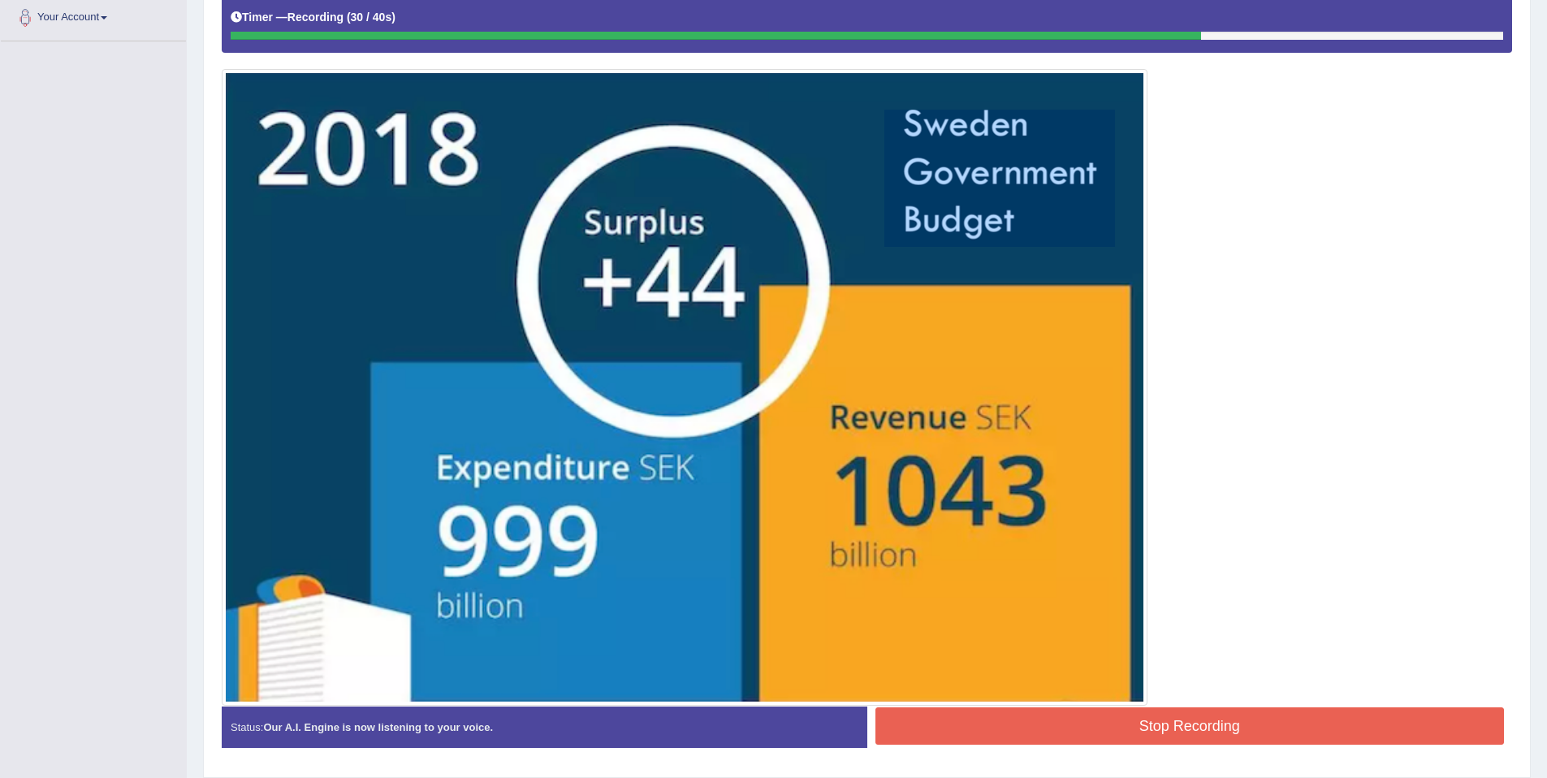
scroll to position [417, 0]
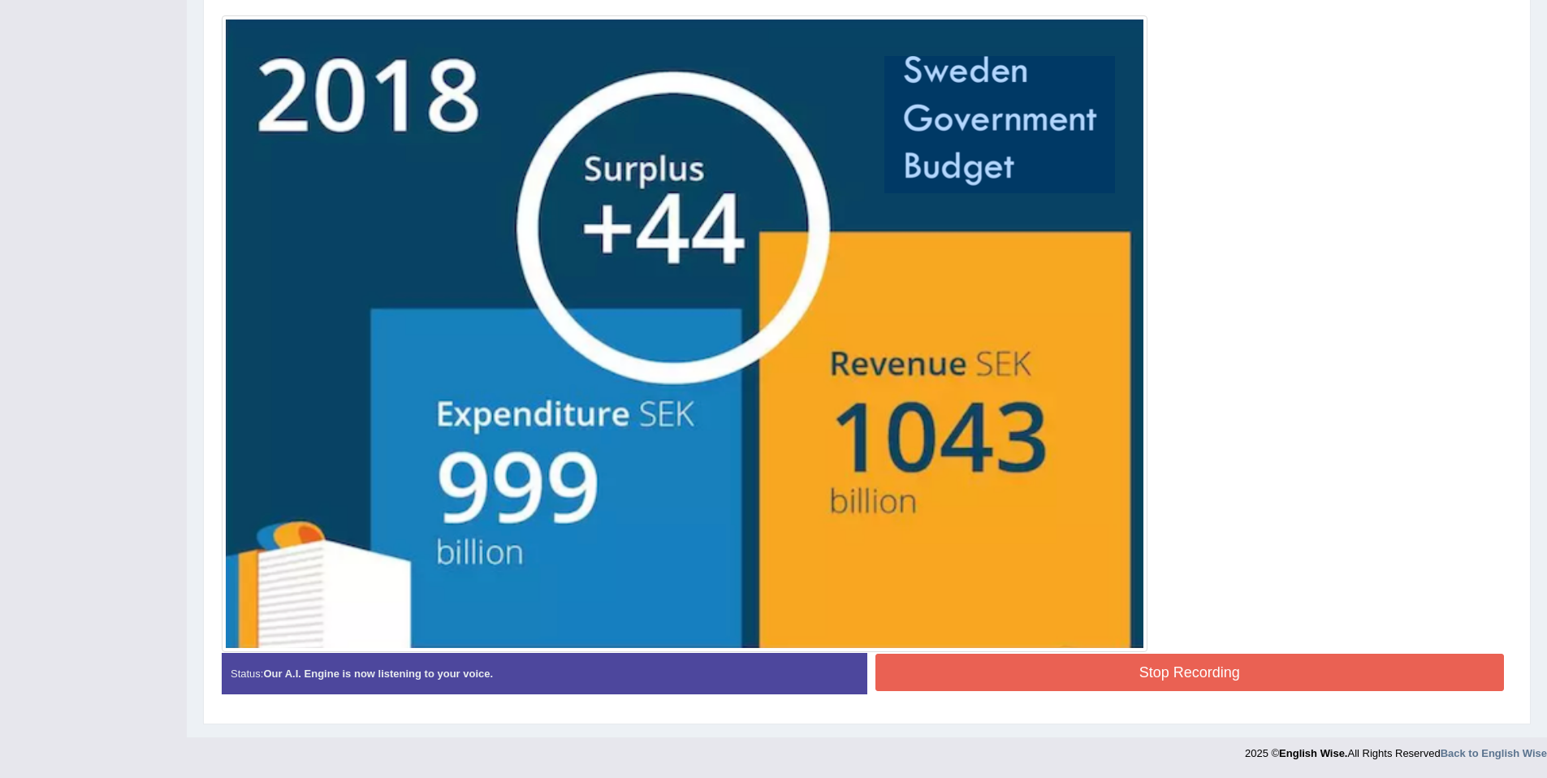
click at [1224, 666] on button "Stop Recording" at bounding box center [1189, 672] width 629 height 37
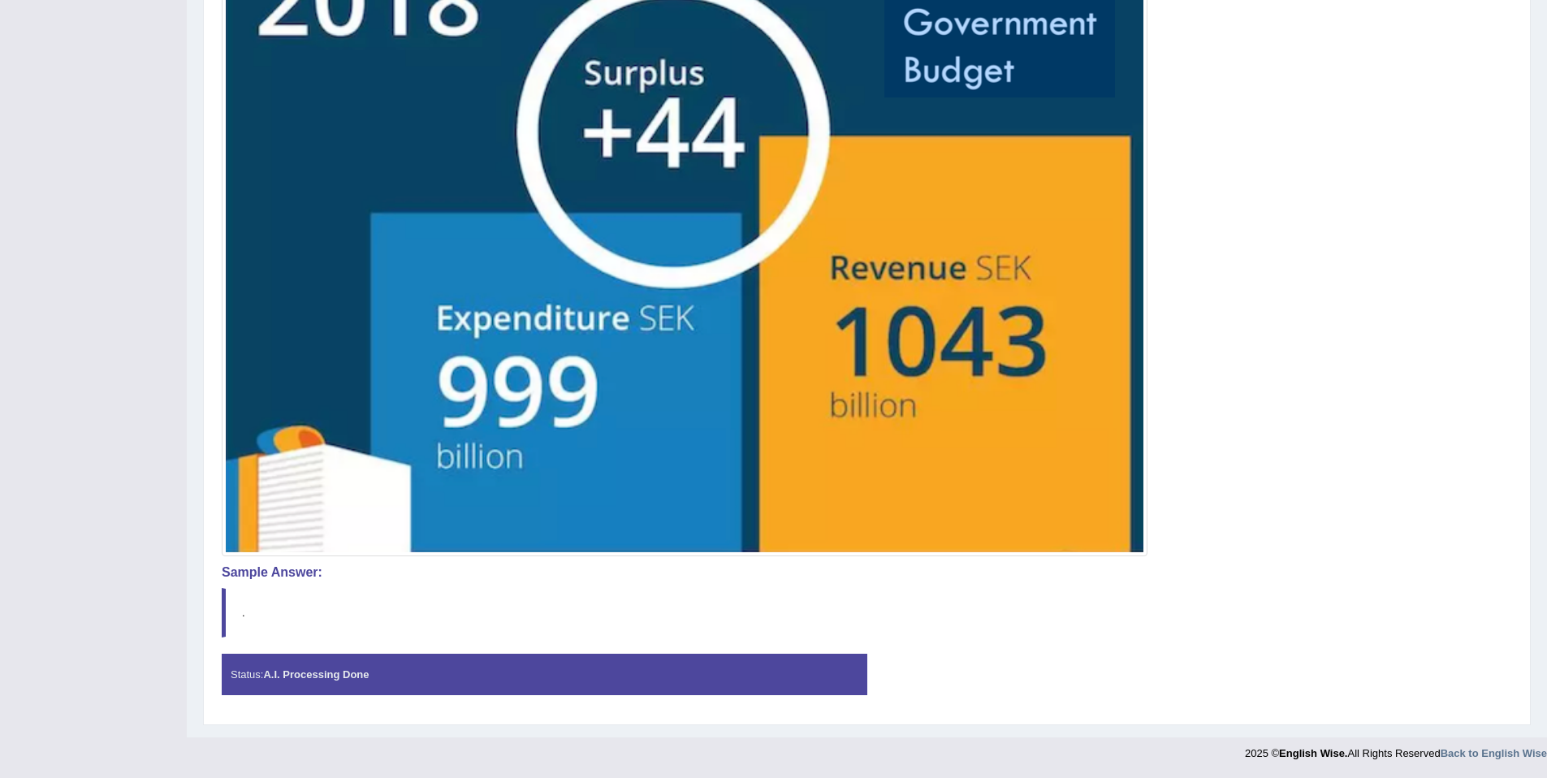
scroll to position [0, 0]
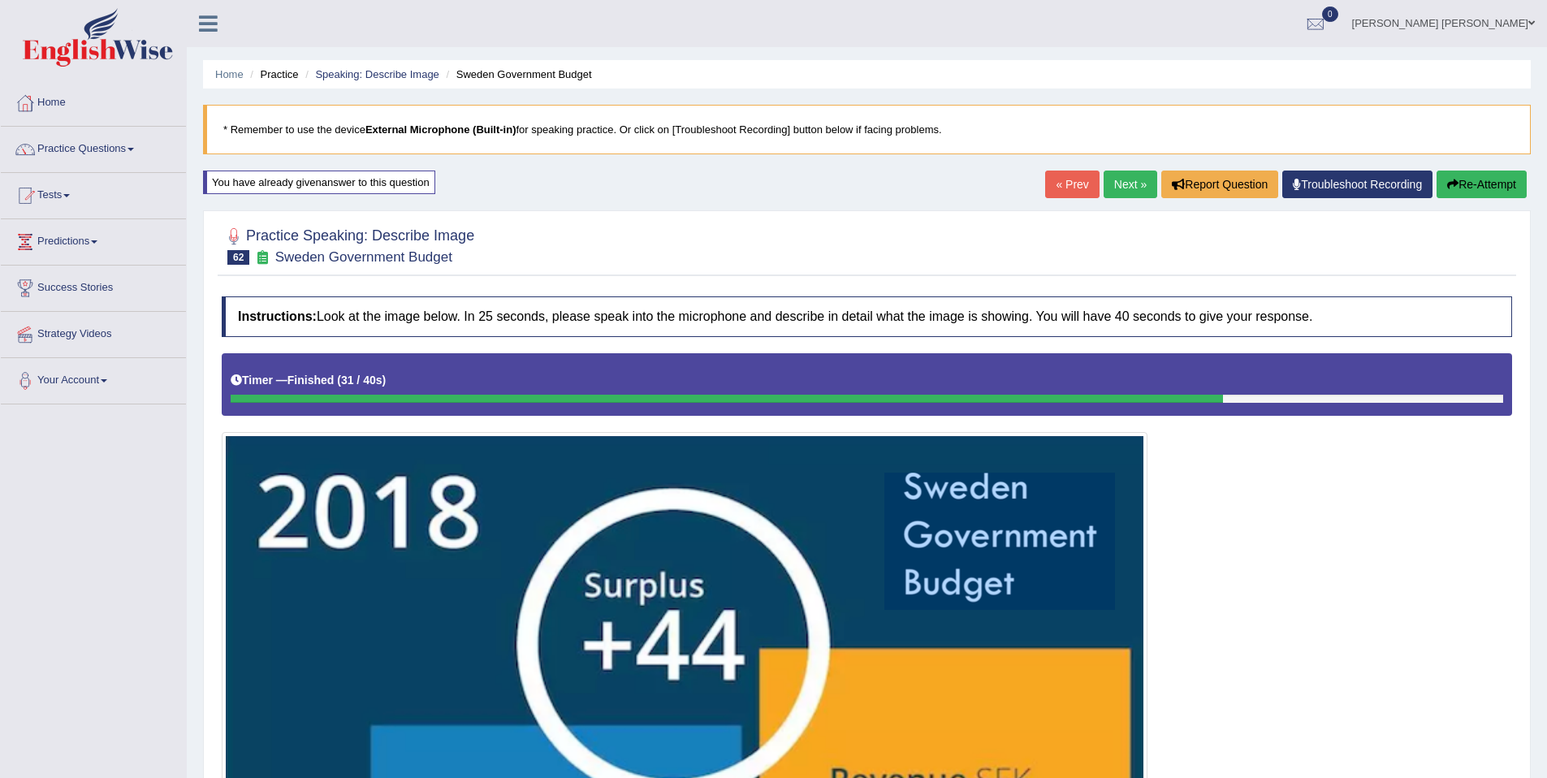
click at [1137, 183] on link "Next »" at bounding box center [1130, 184] width 54 height 28
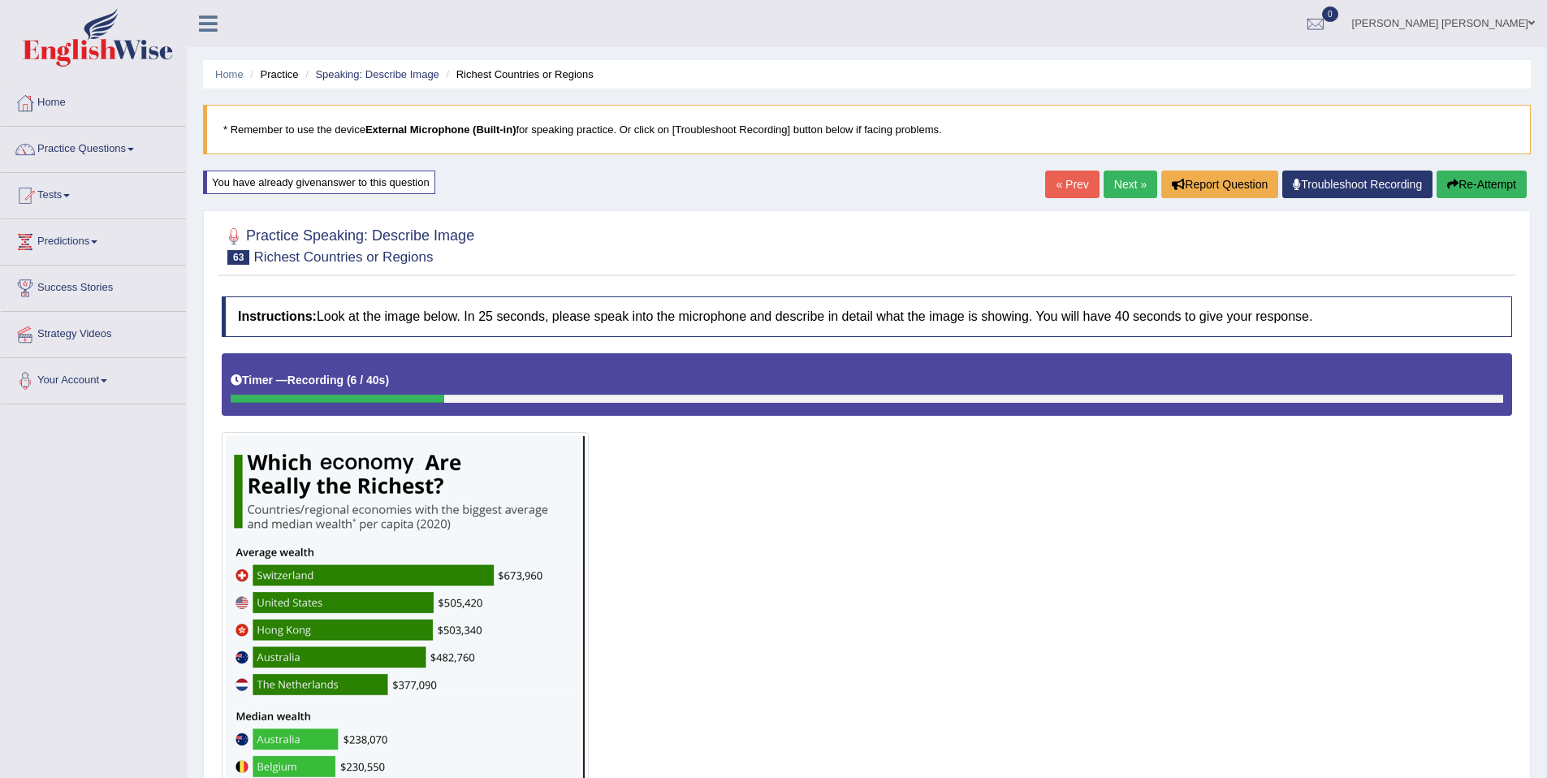
click at [1459, 188] on button "Re-Attempt" at bounding box center [1481, 184] width 90 height 28
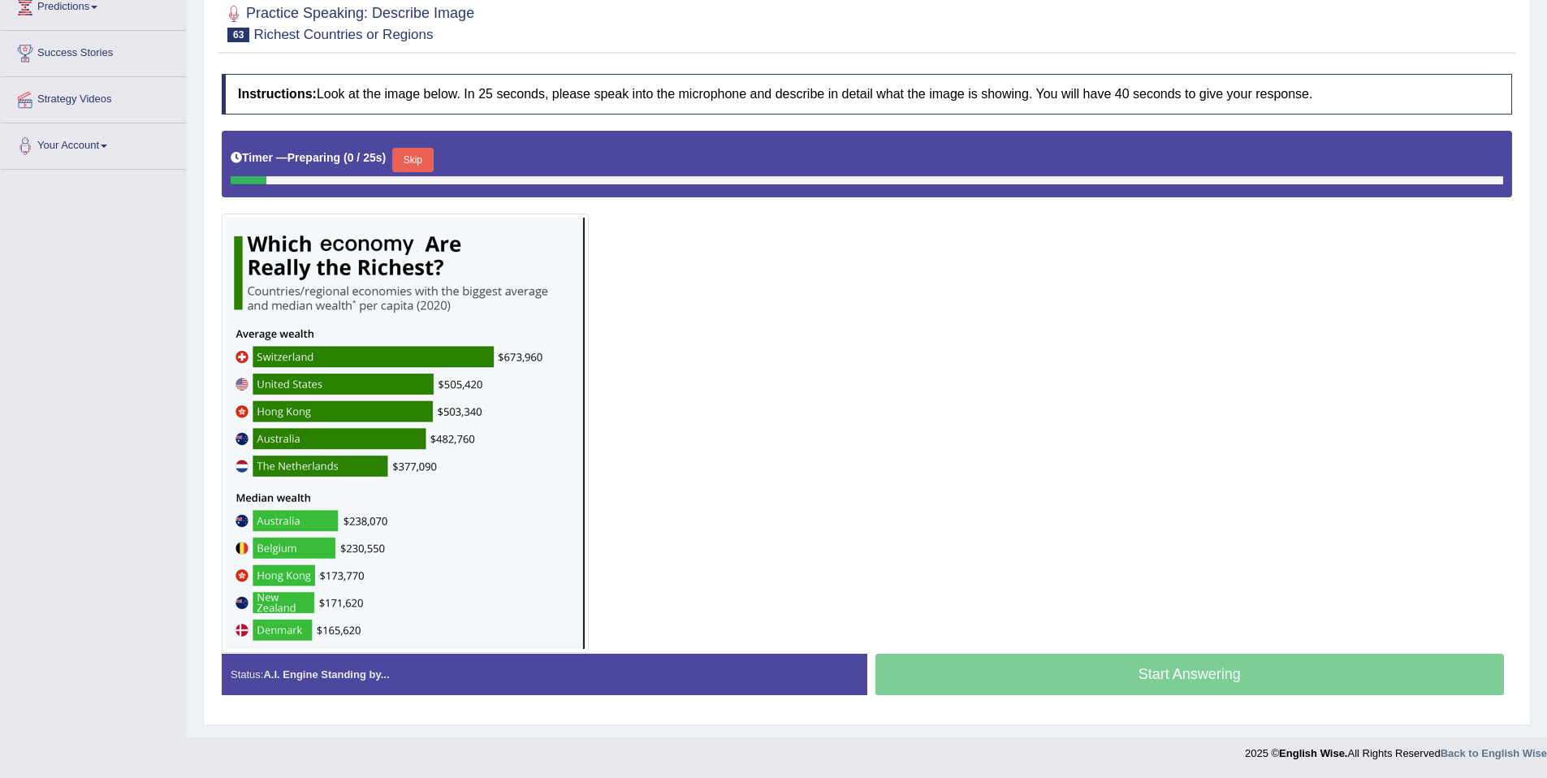
click at [433, 159] on button "Skip" at bounding box center [412, 160] width 41 height 24
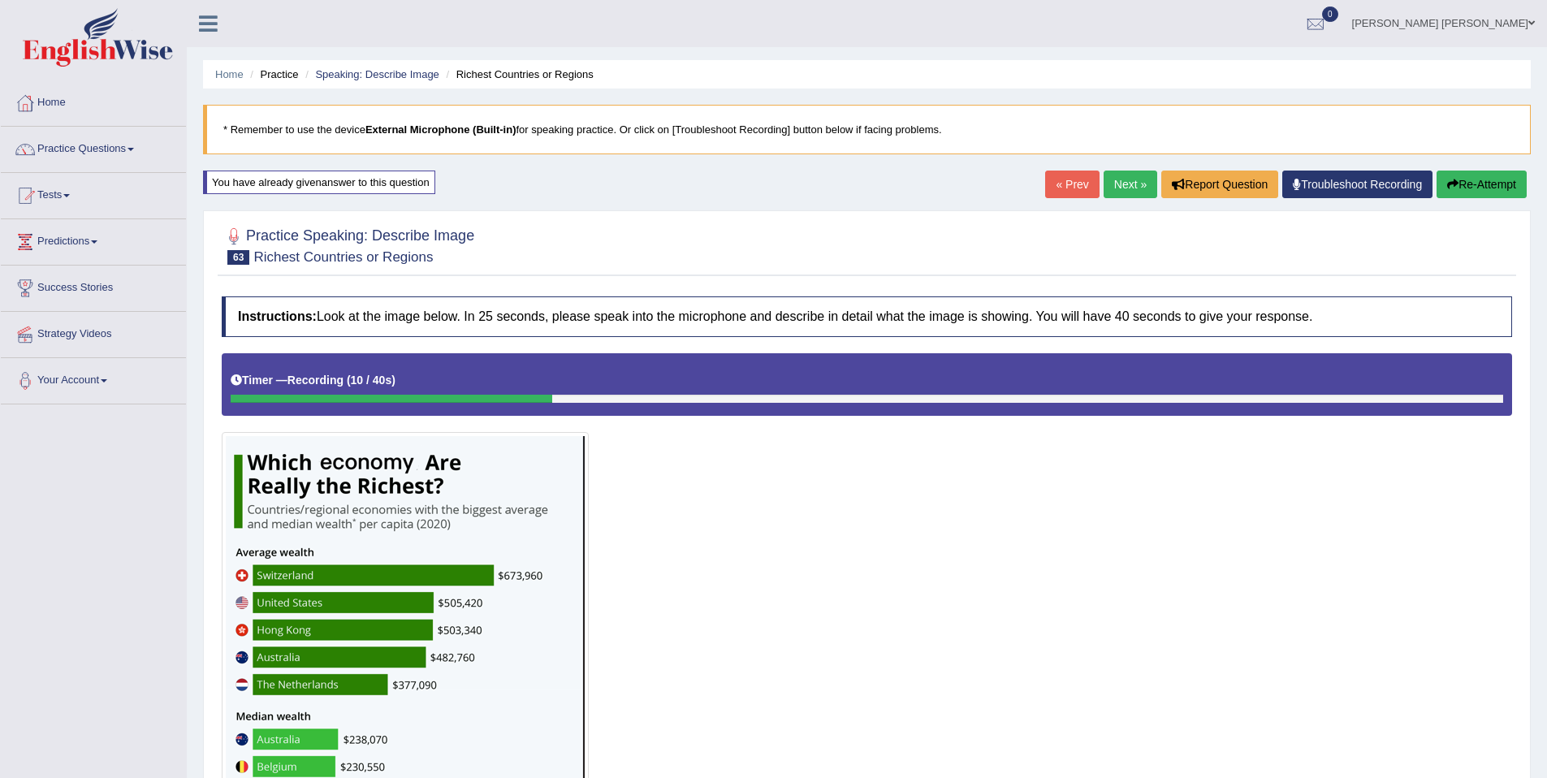
click at [1483, 176] on button "Re-Attempt" at bounding box center [1481, 184] width 90 height 28
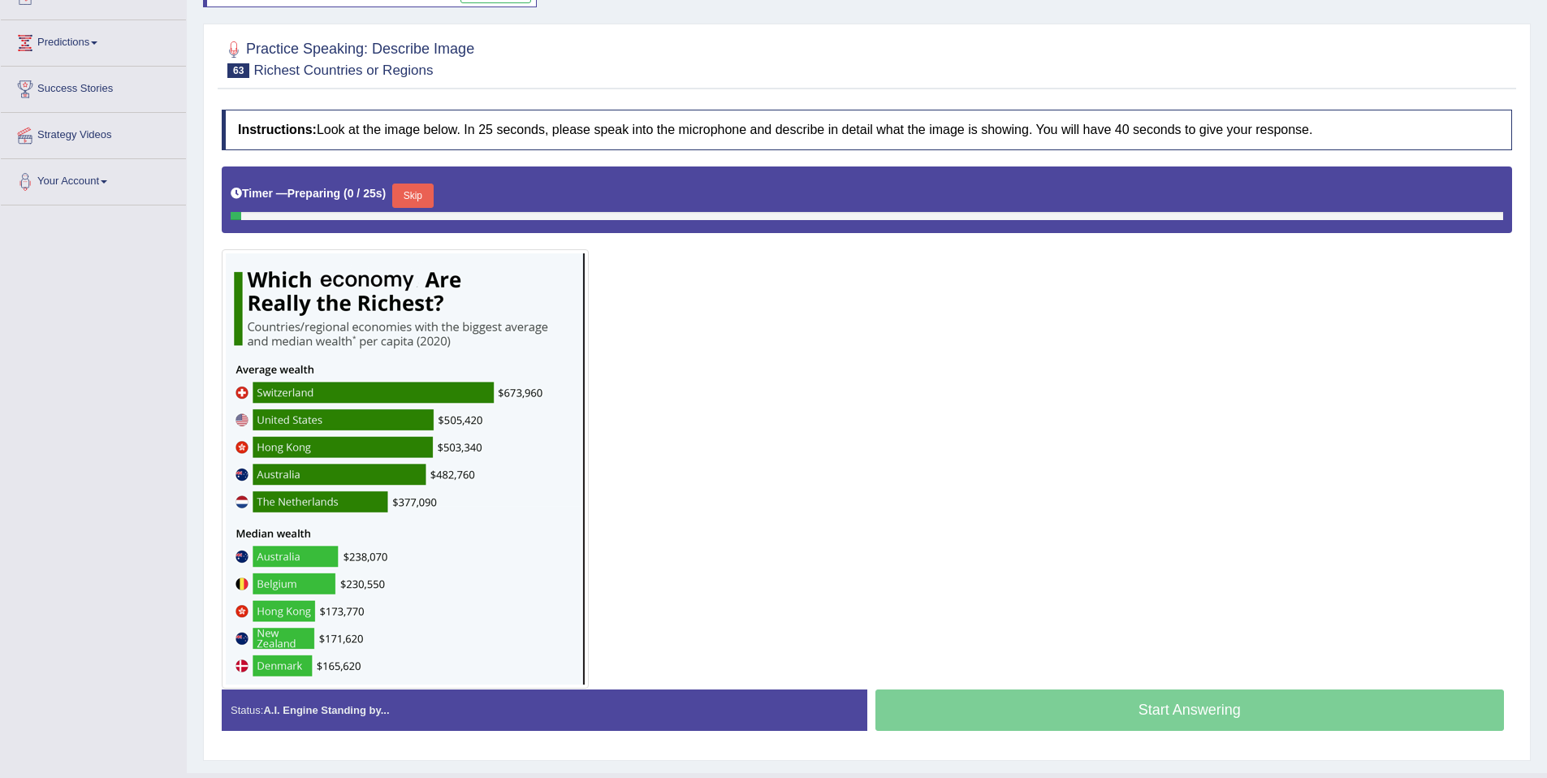
scroll to position [235, 0]
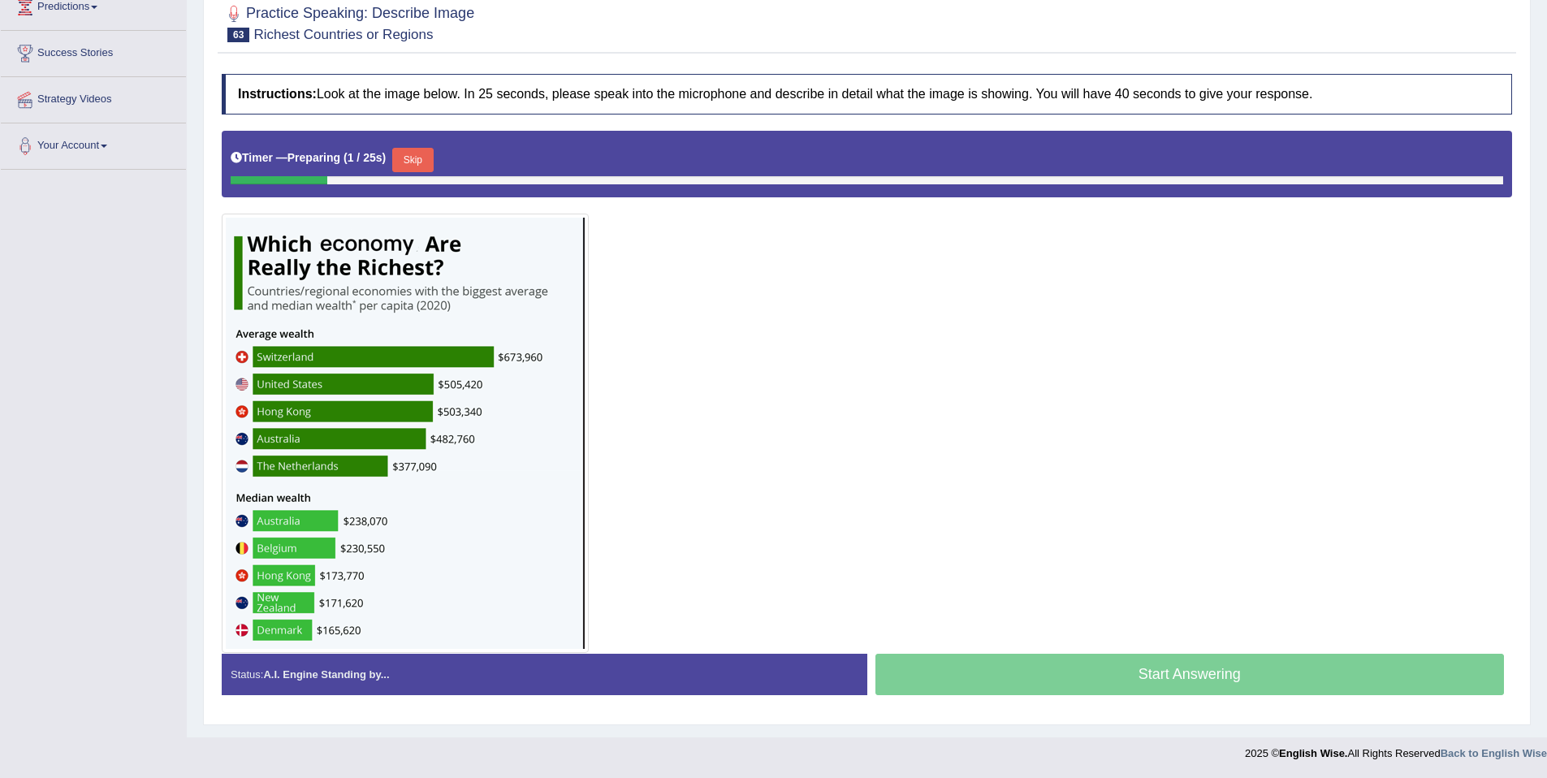
click at [429, 164] on button "Skip" at bounding box center [412, 160] width 41 height 24
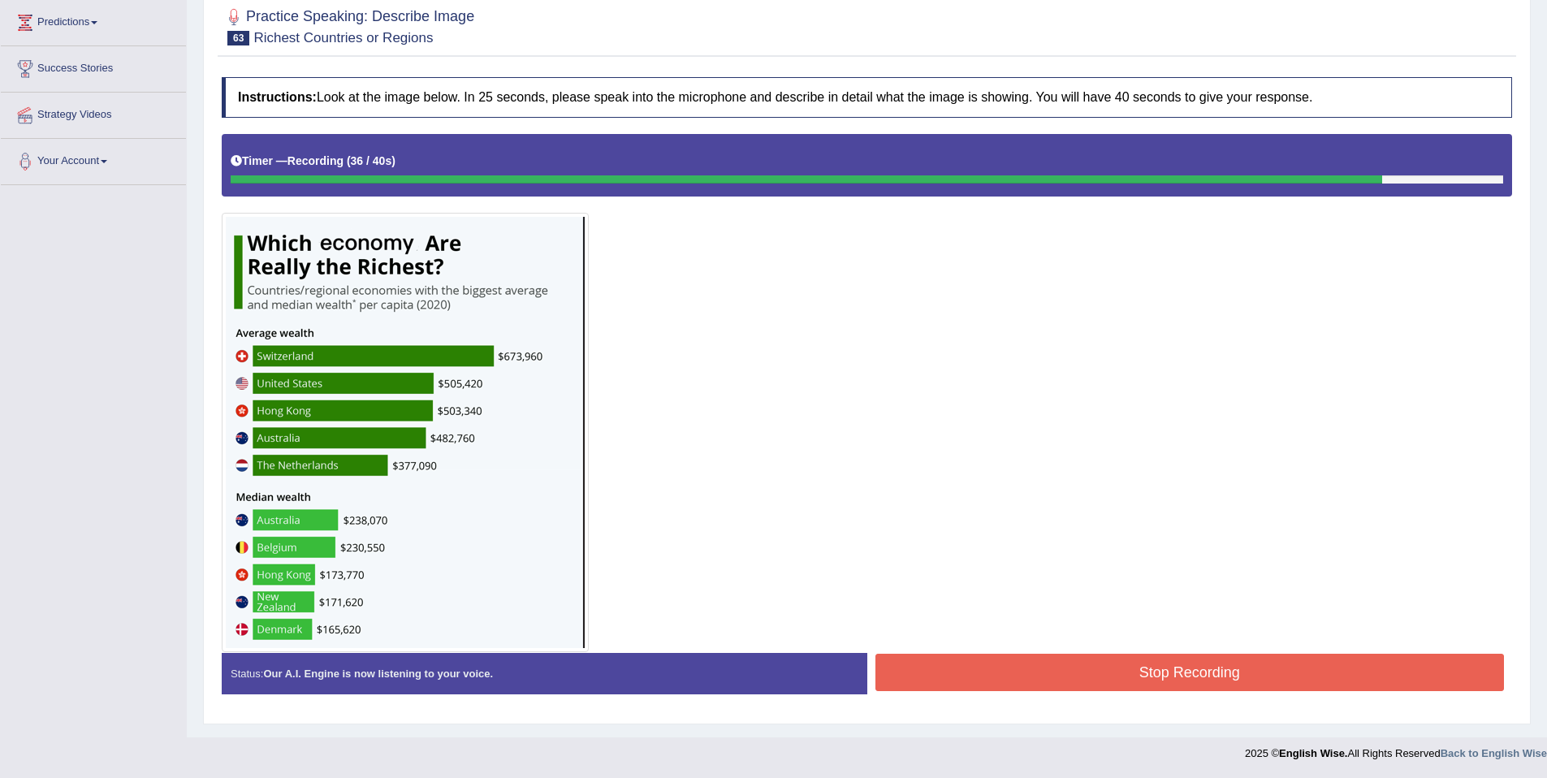
click at [1306, 671] on button "Stop Recording" at bounding box center [1189, 672] width 629 height 37
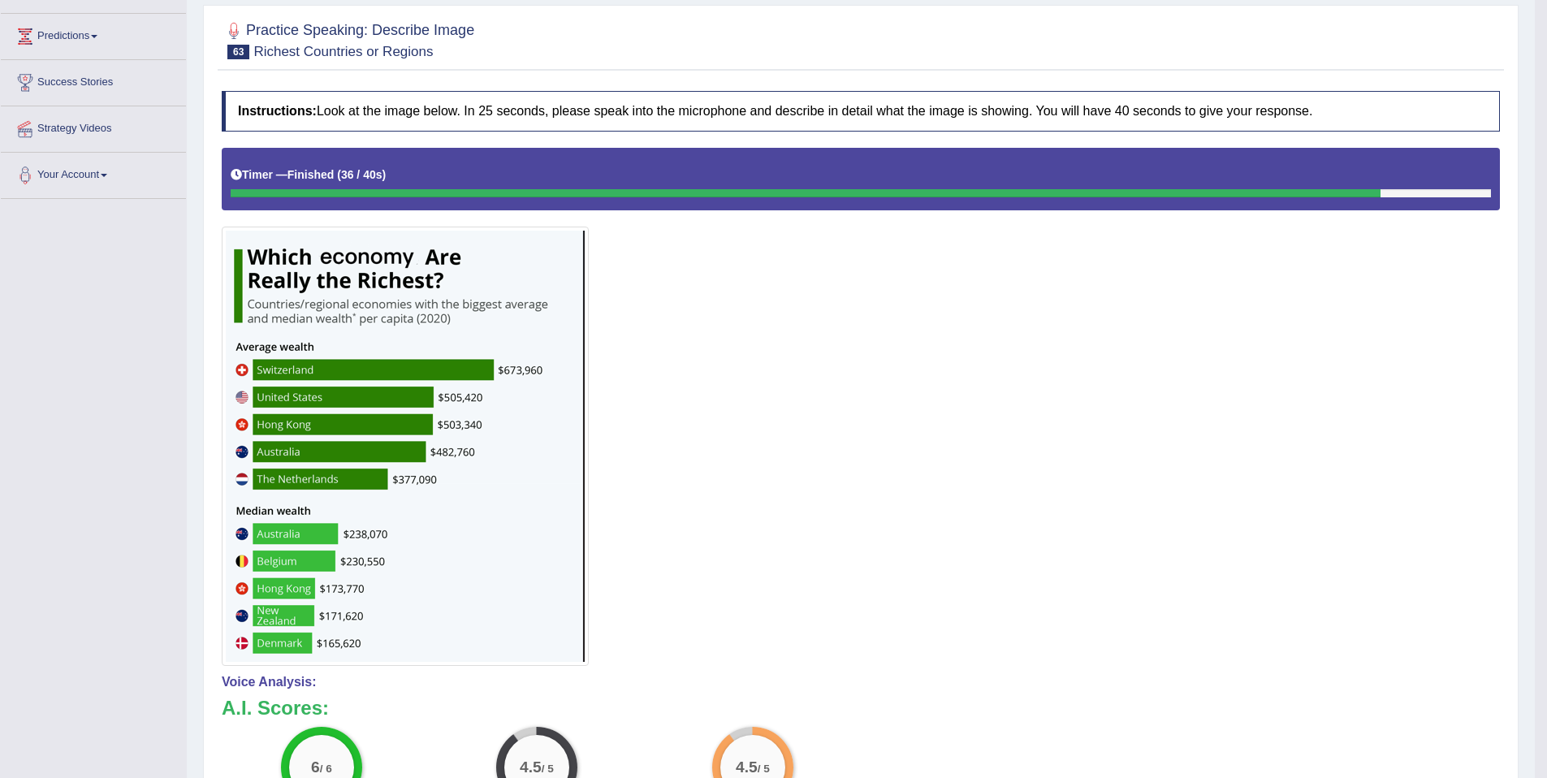
scroll to position [80, 0]
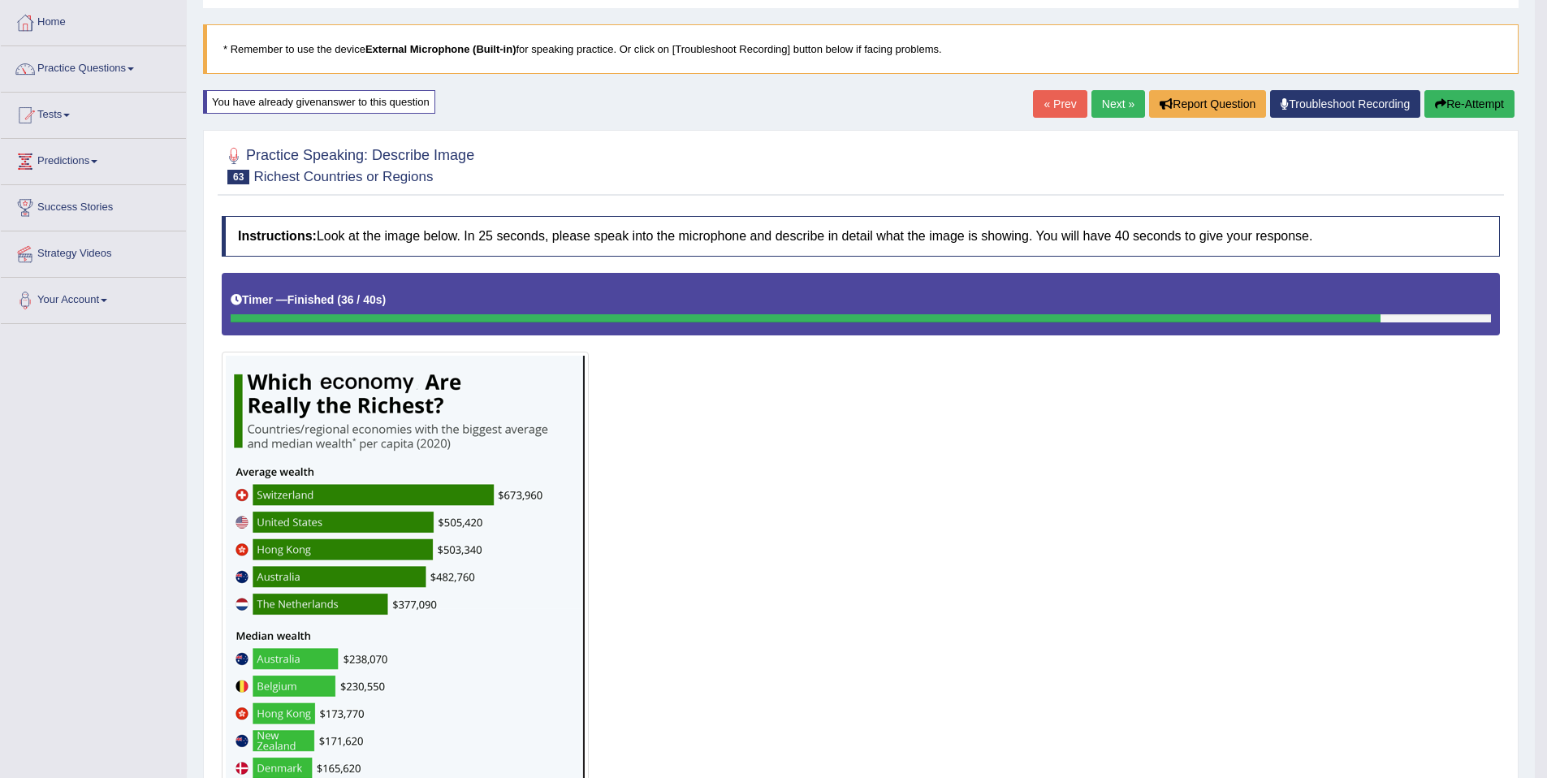
click at [1476, 116] on button "Re-Attempt" at bounding box center [1469, 104] width 90 height 28
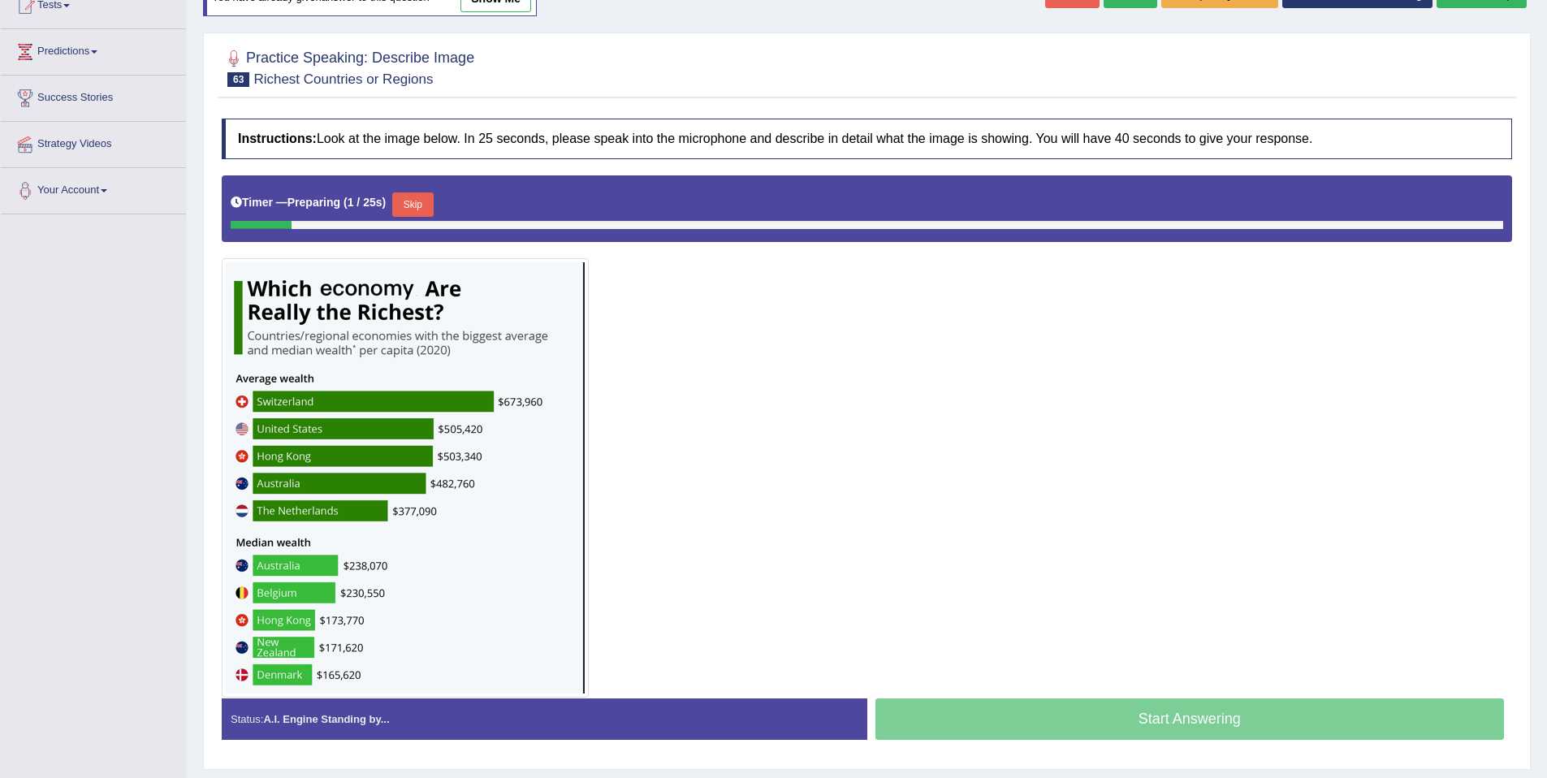
scroll to position [95, 0]
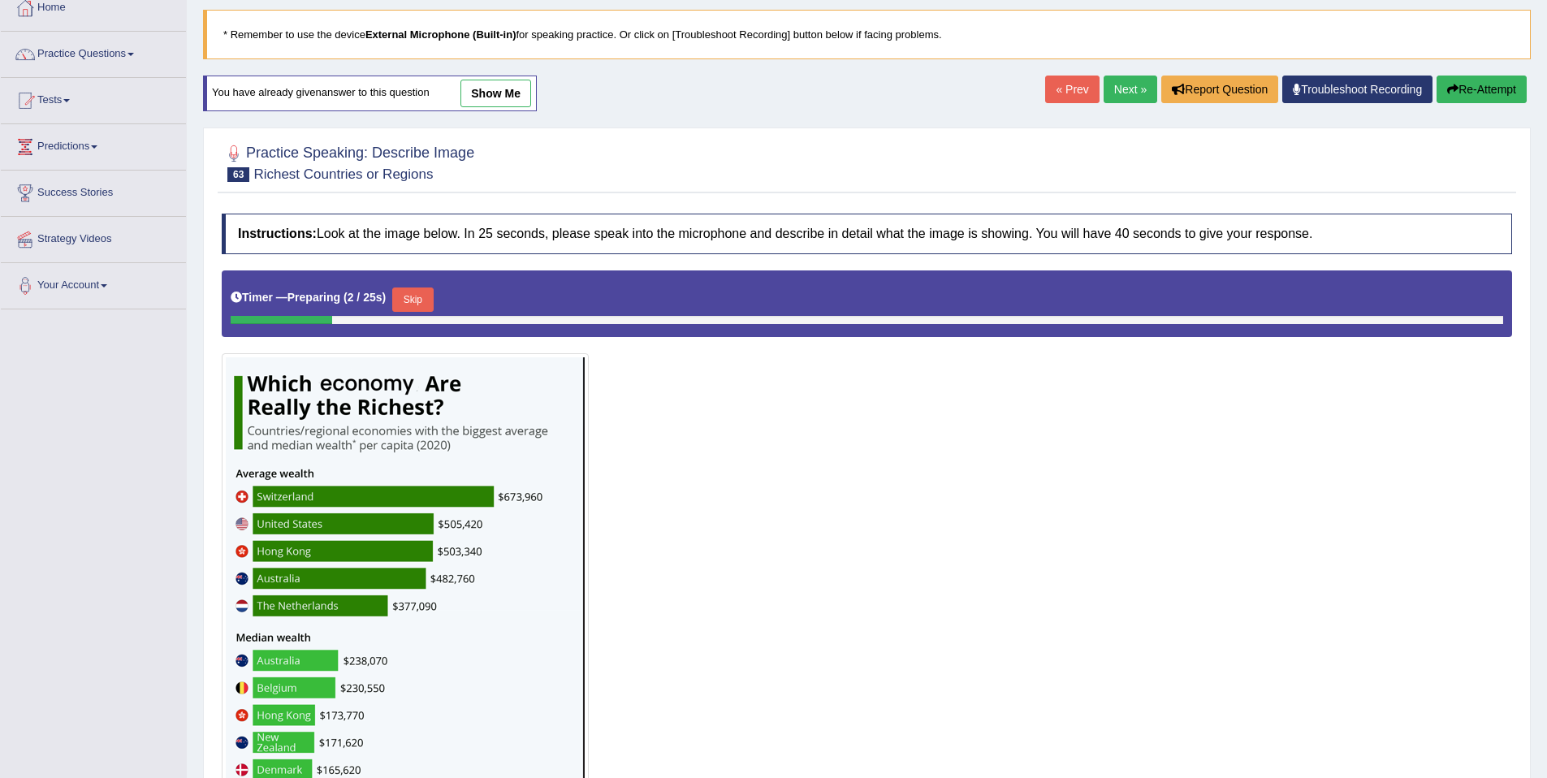
click at [1120, 85] on link "Next »" at bounding box center [1130, 90] width 54 height 28
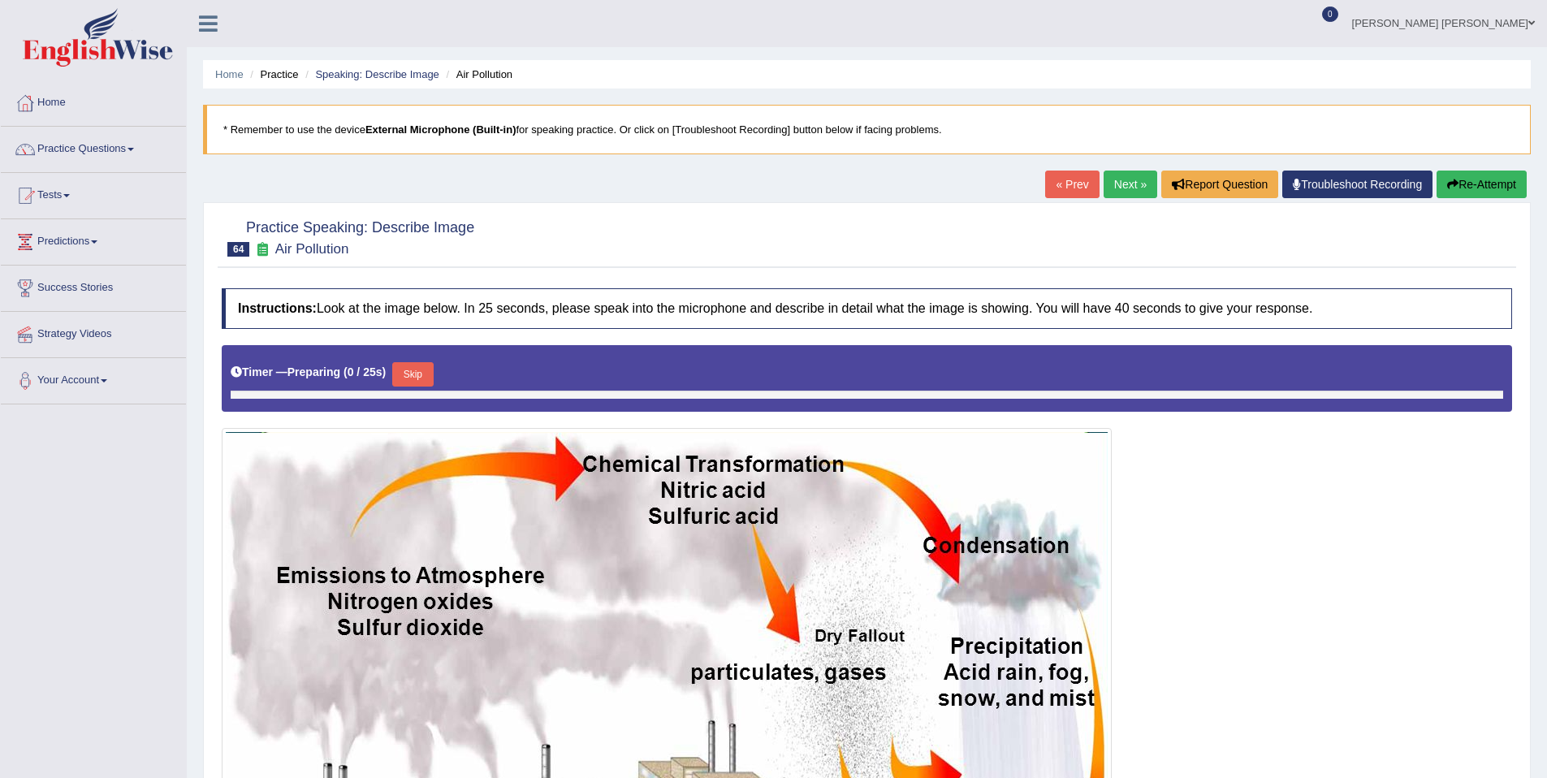
scroll to position [261, 0]
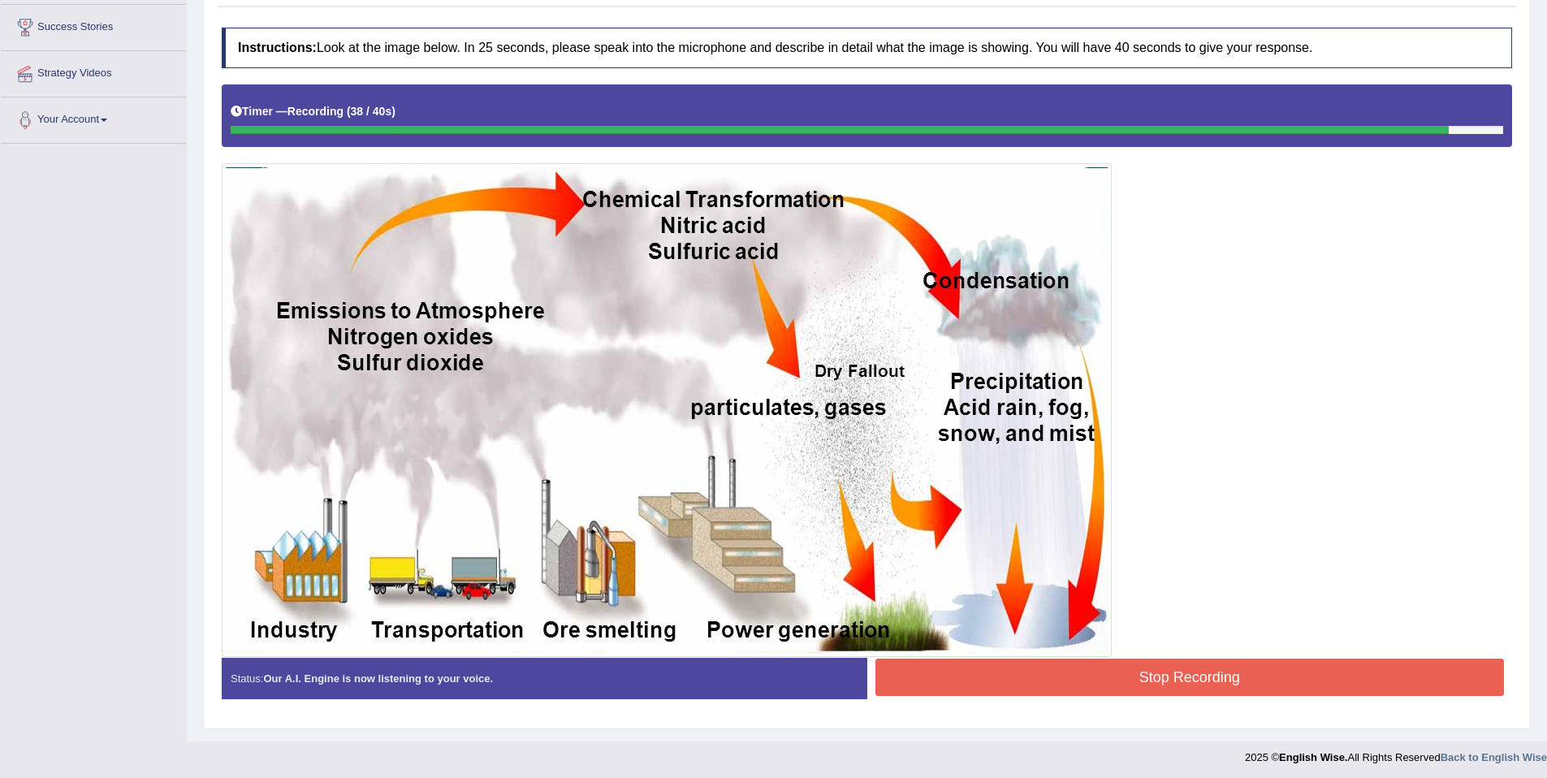
click at [1314, 681] on button "Stop Recording" at bounding box center [1189, 676] width 629 height 37
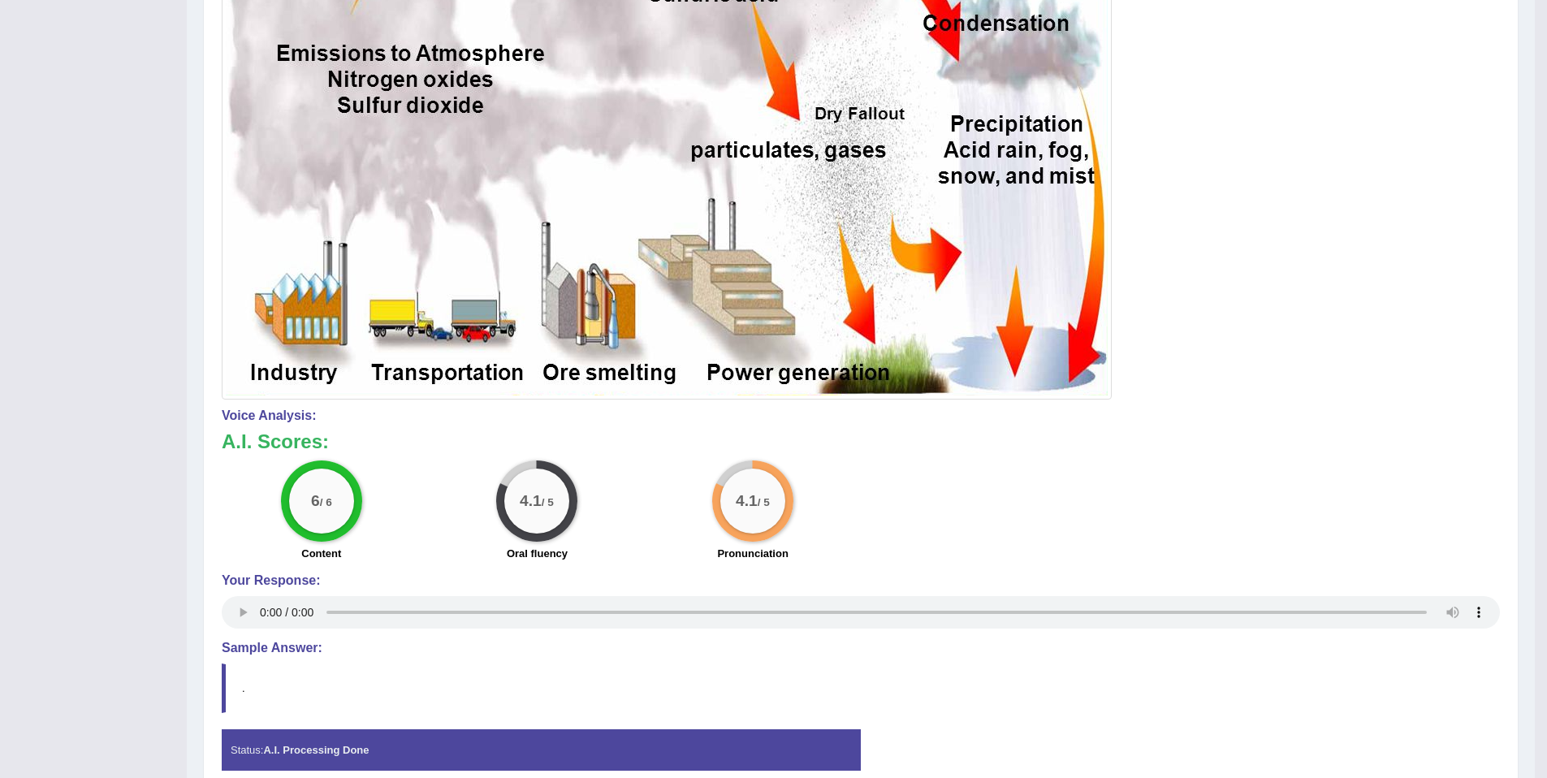
scroll to position [0, 0]
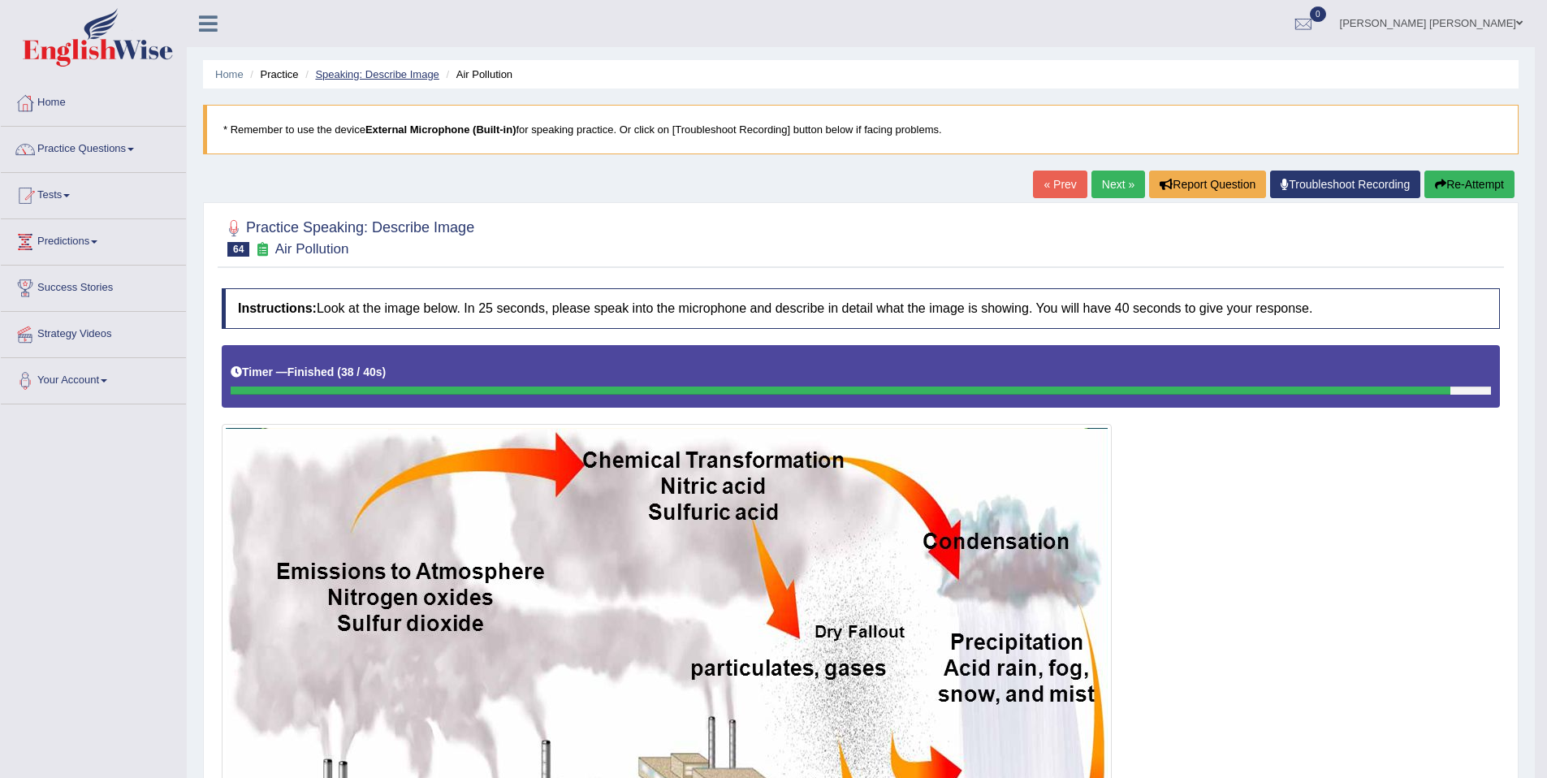
click at [369, 70] on link "Speaking: Describe Image" at bounding box center [376, 74] width 123 height 12
